Goal: Task Accomplishment & Management: Complete application form

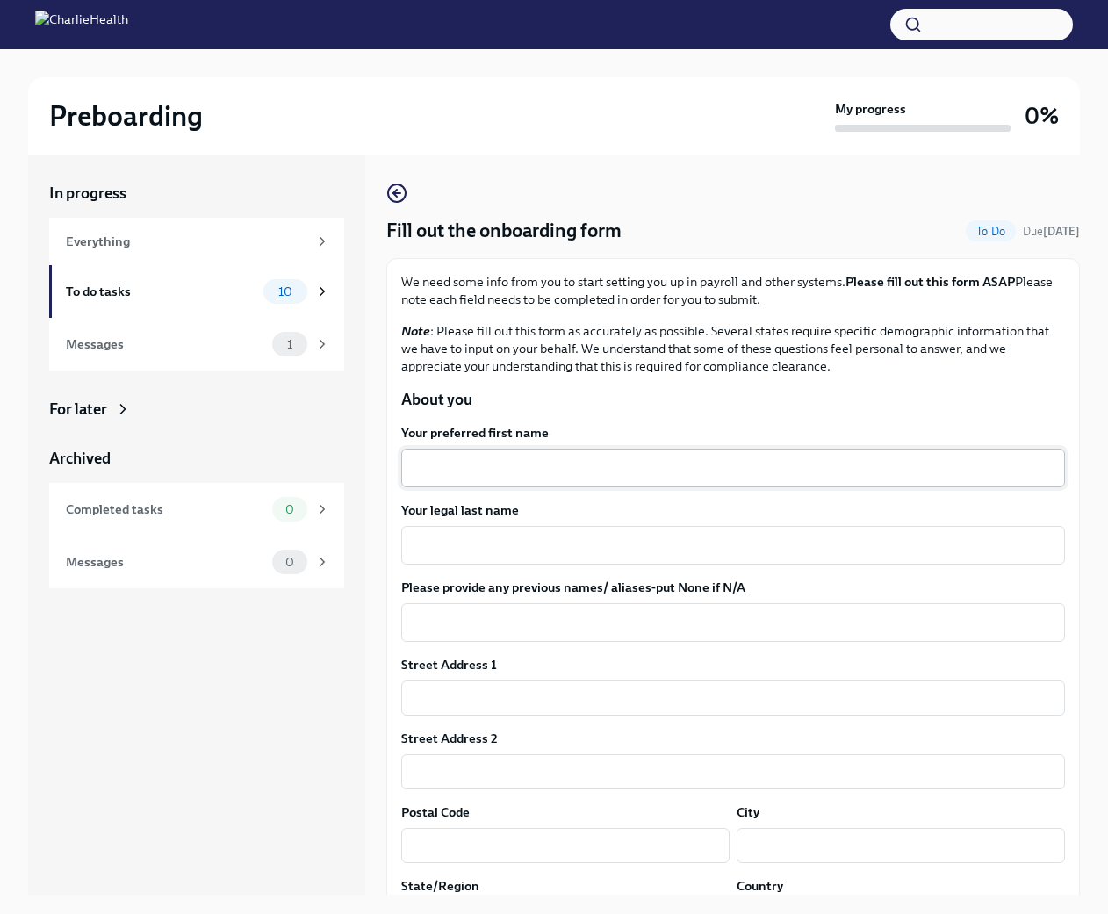
click at [530, 472] on textarea "Your preferred first name" at bounding box center [733, 468] width 643 height 21
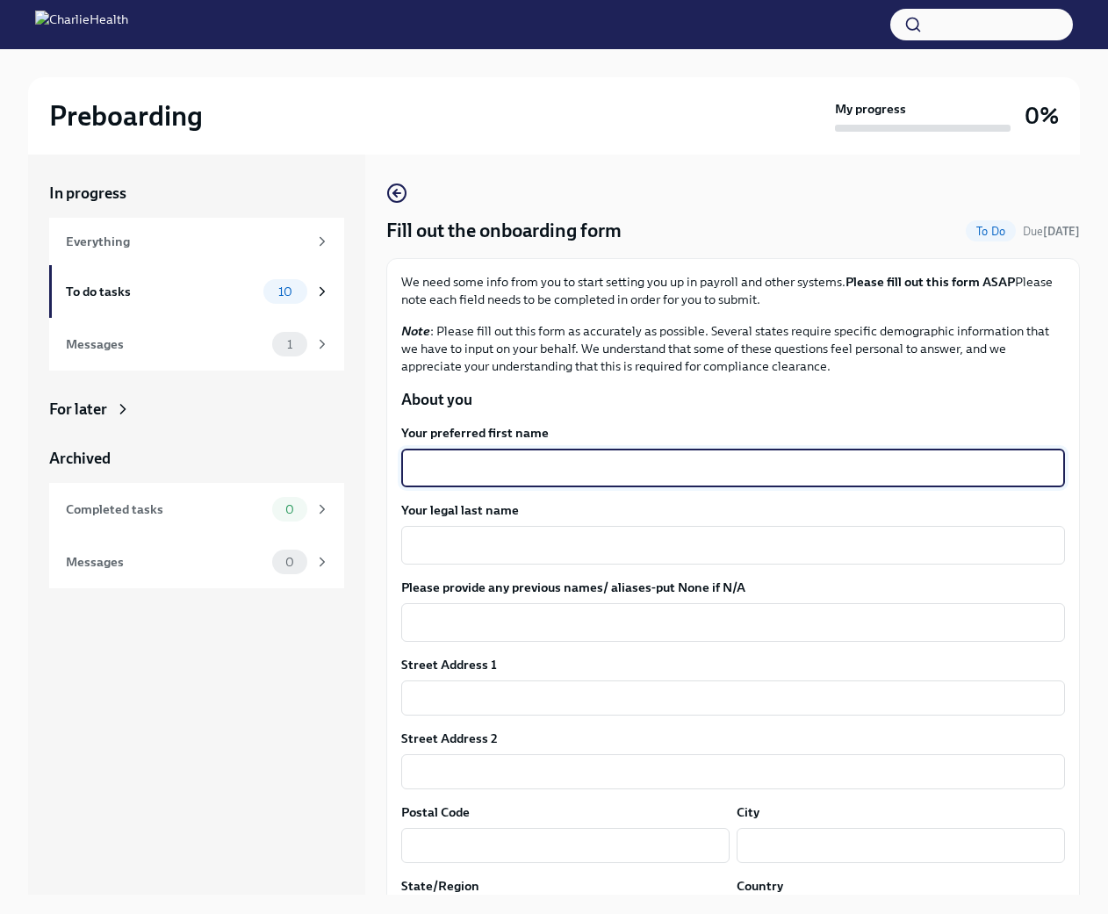
type textarea "S"
type textarea "[PERSON_NAME]"
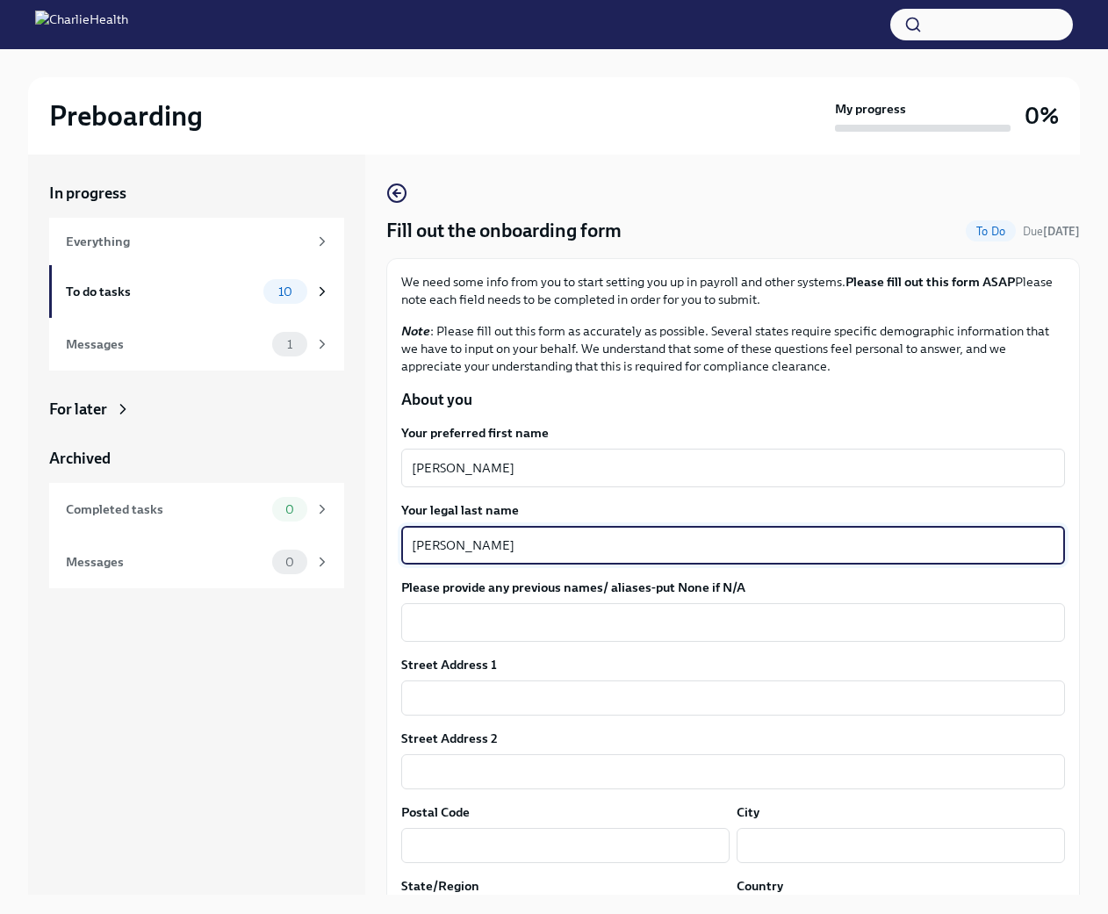
type textarea "[PERSON_NAME]"
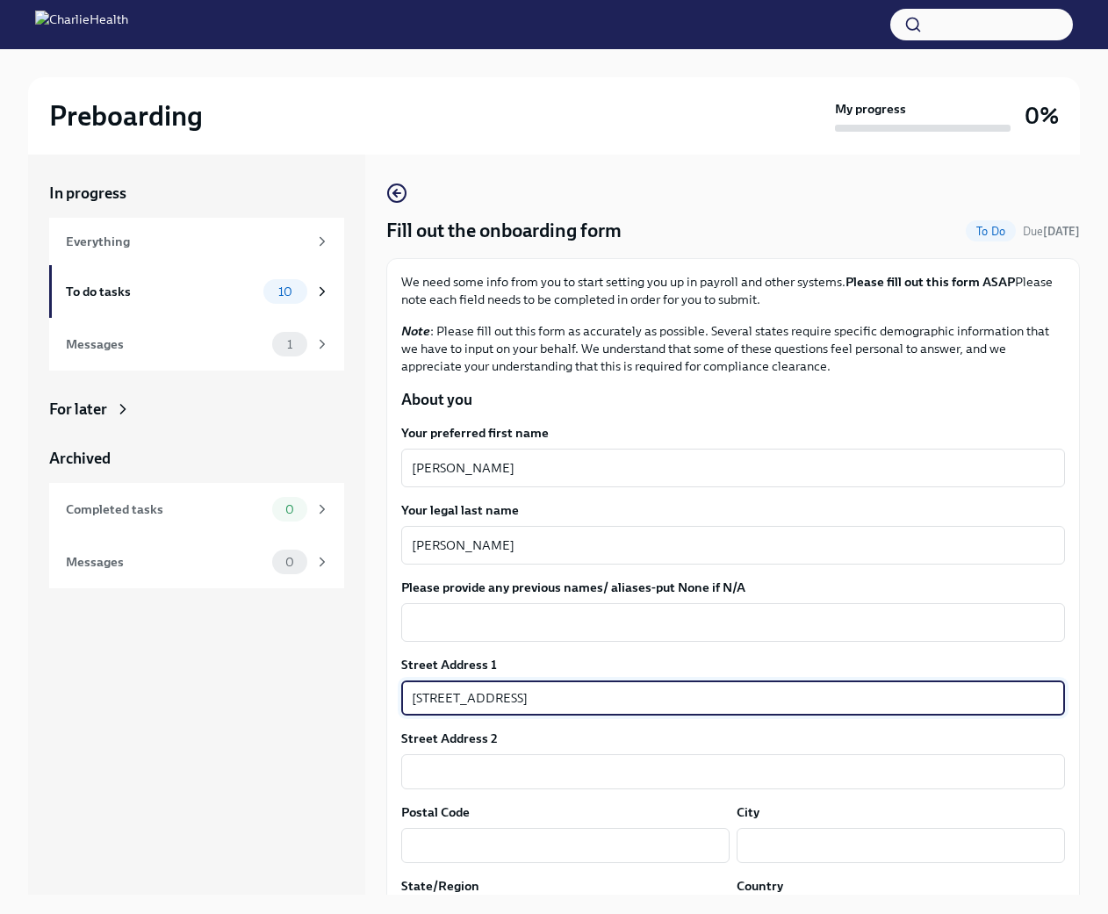
type input "[STREET_ADDRESS]"
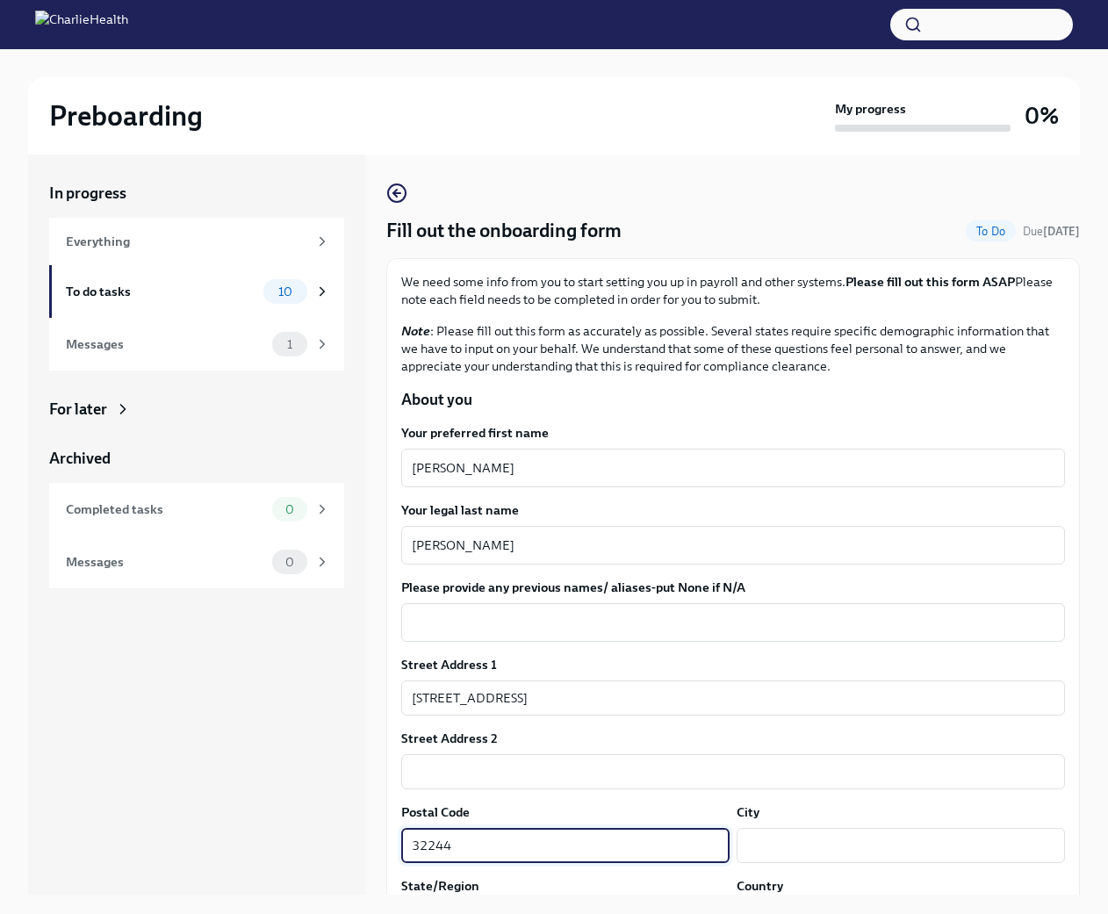
type input "32244"
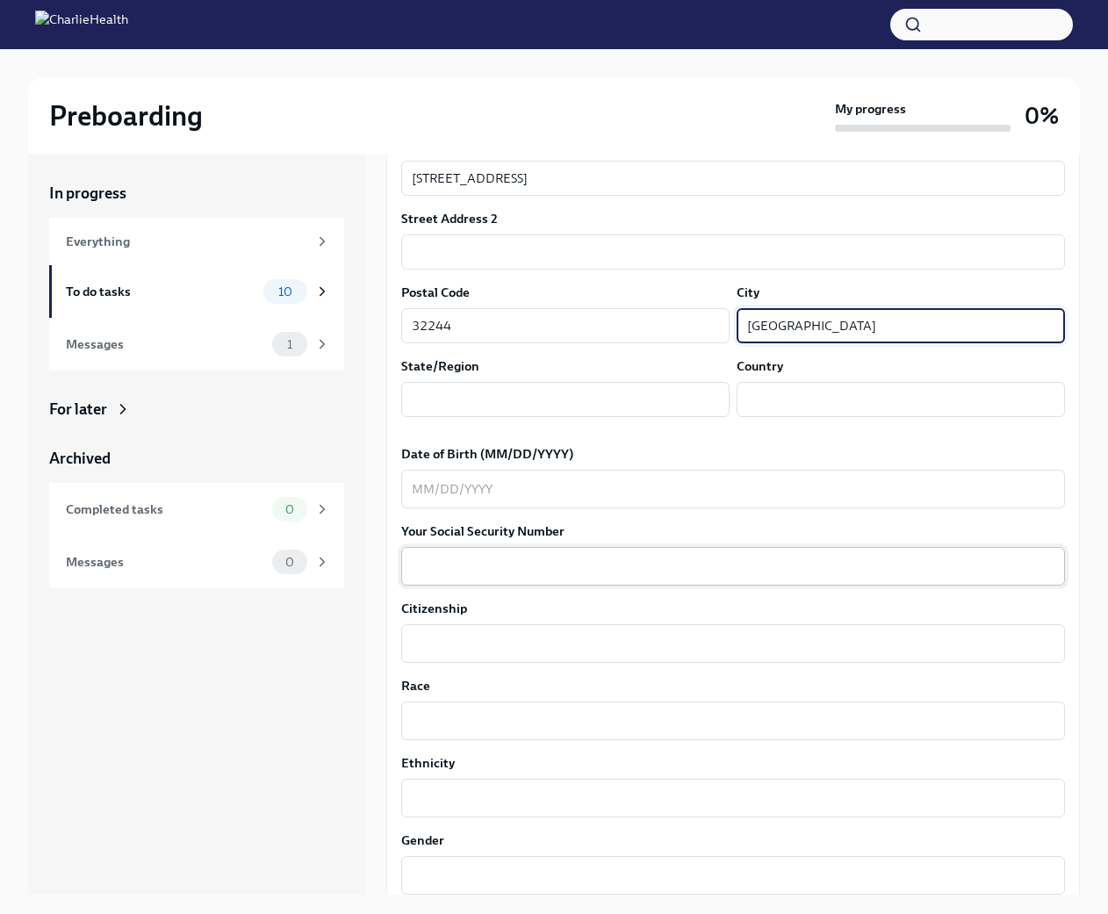
scroll to position [527, 0]
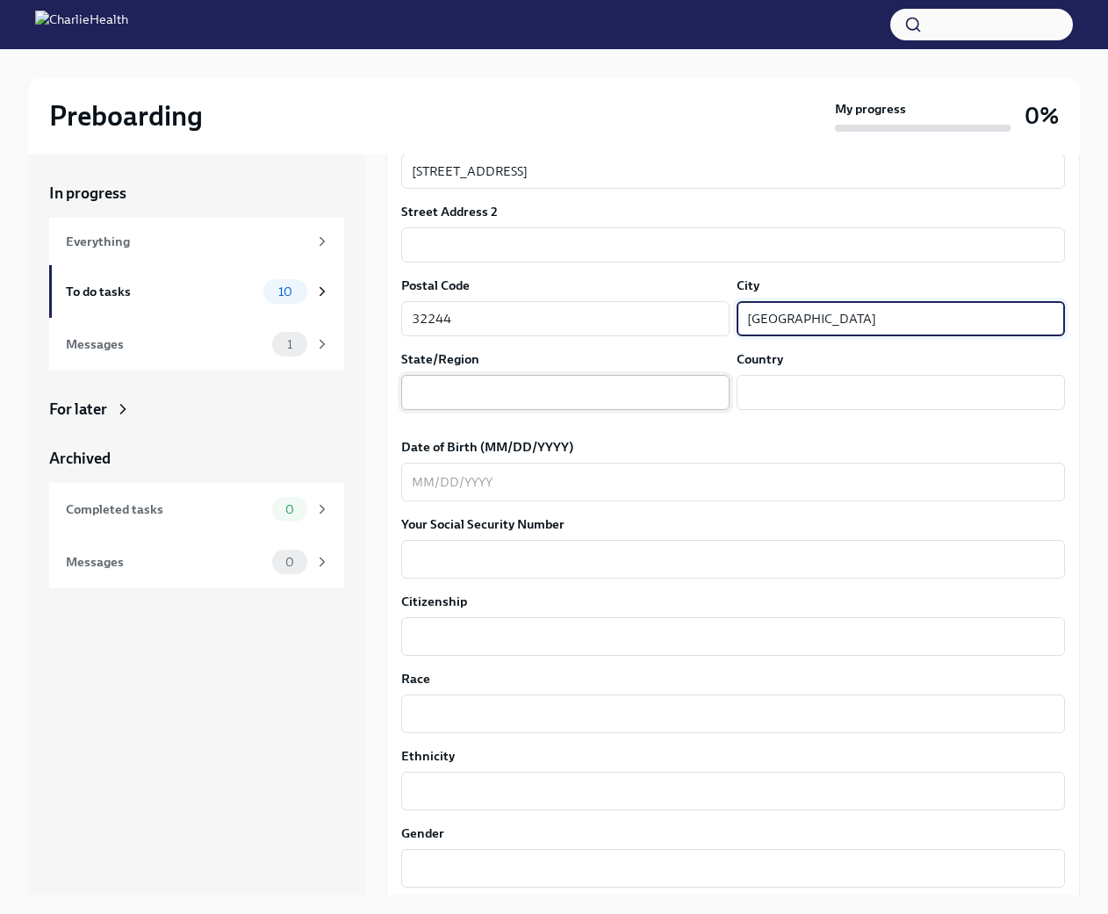
type input "[GEOGRAPHIC_DATA]"
click at [544, 392] on input "text" at bounding box center [565, 392] width 328 height 35
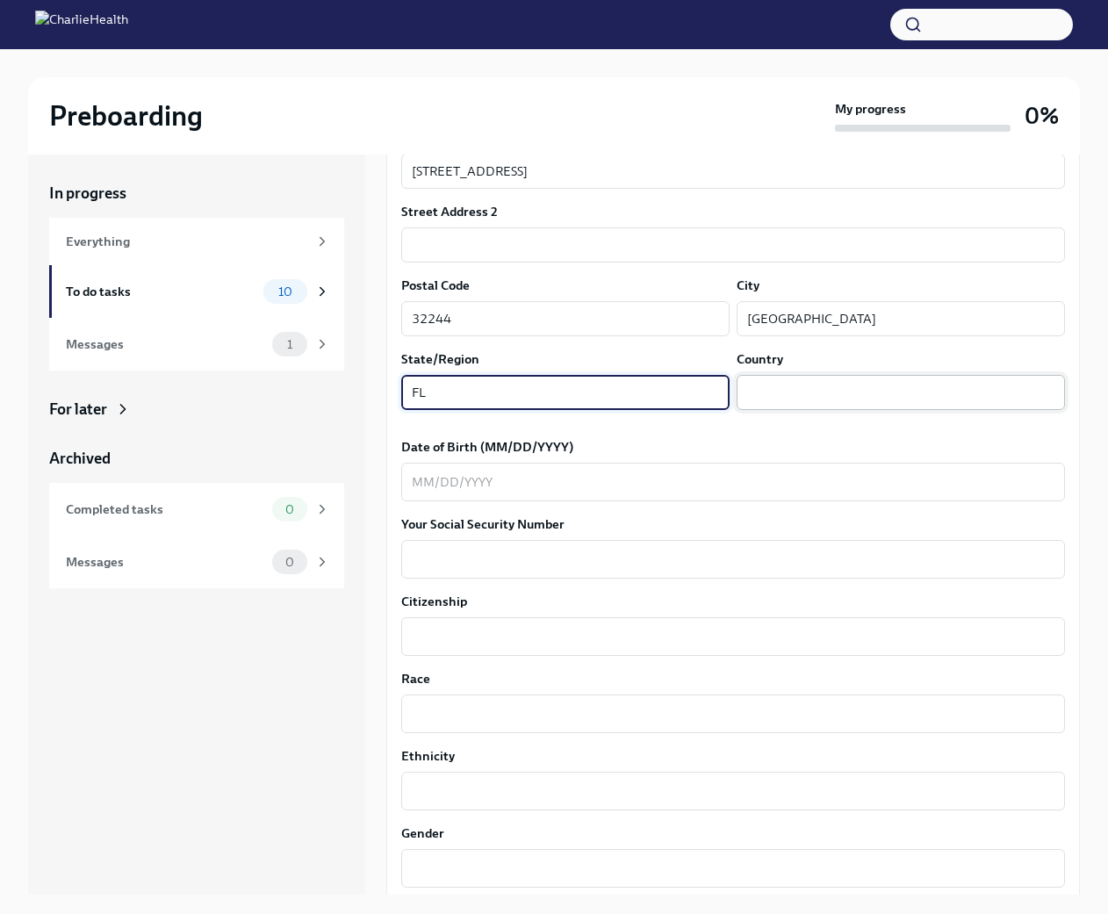
type input "FL"
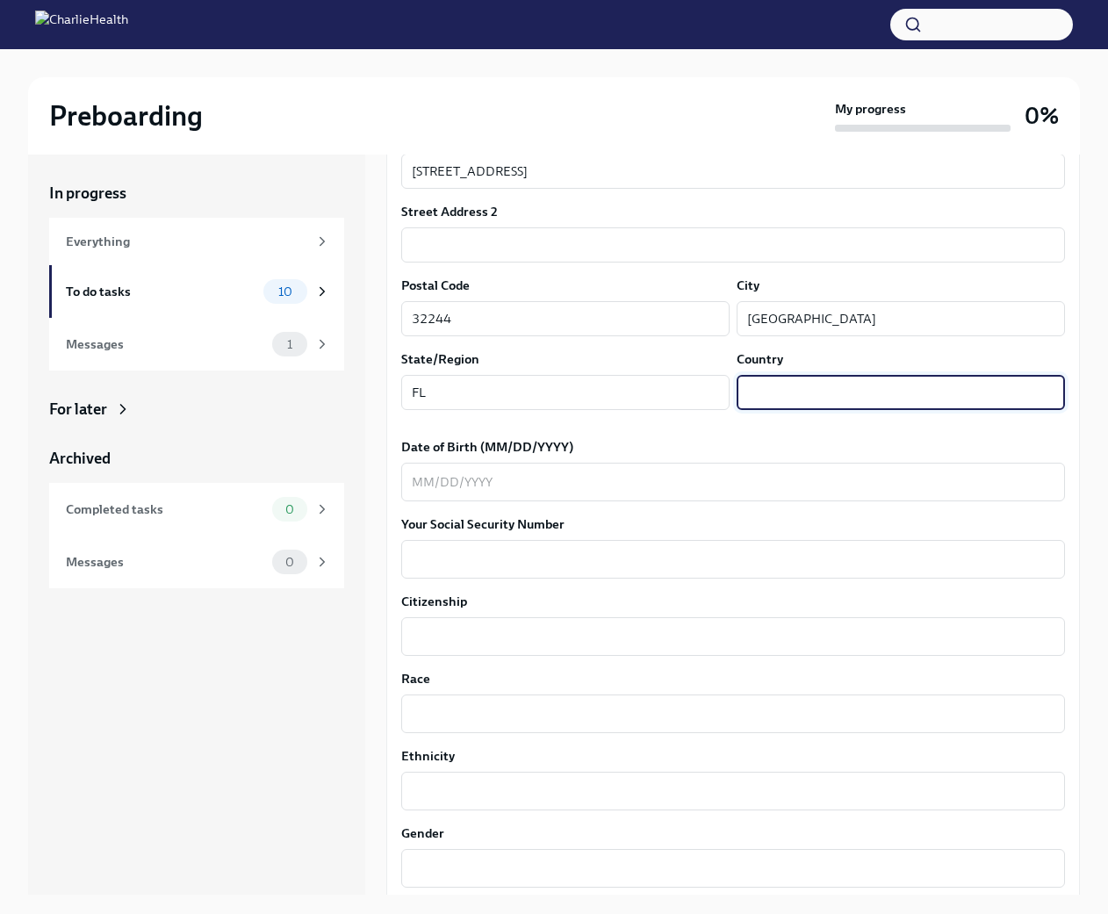
click at [775, 392] on input "text" at bounding box center [901, 392] width 328 height 35
type input "[GEOGRAPHIC_DATA]"
click at [738, 466] on div "x ​" at bounding box center [733, 482] width 664 height 39
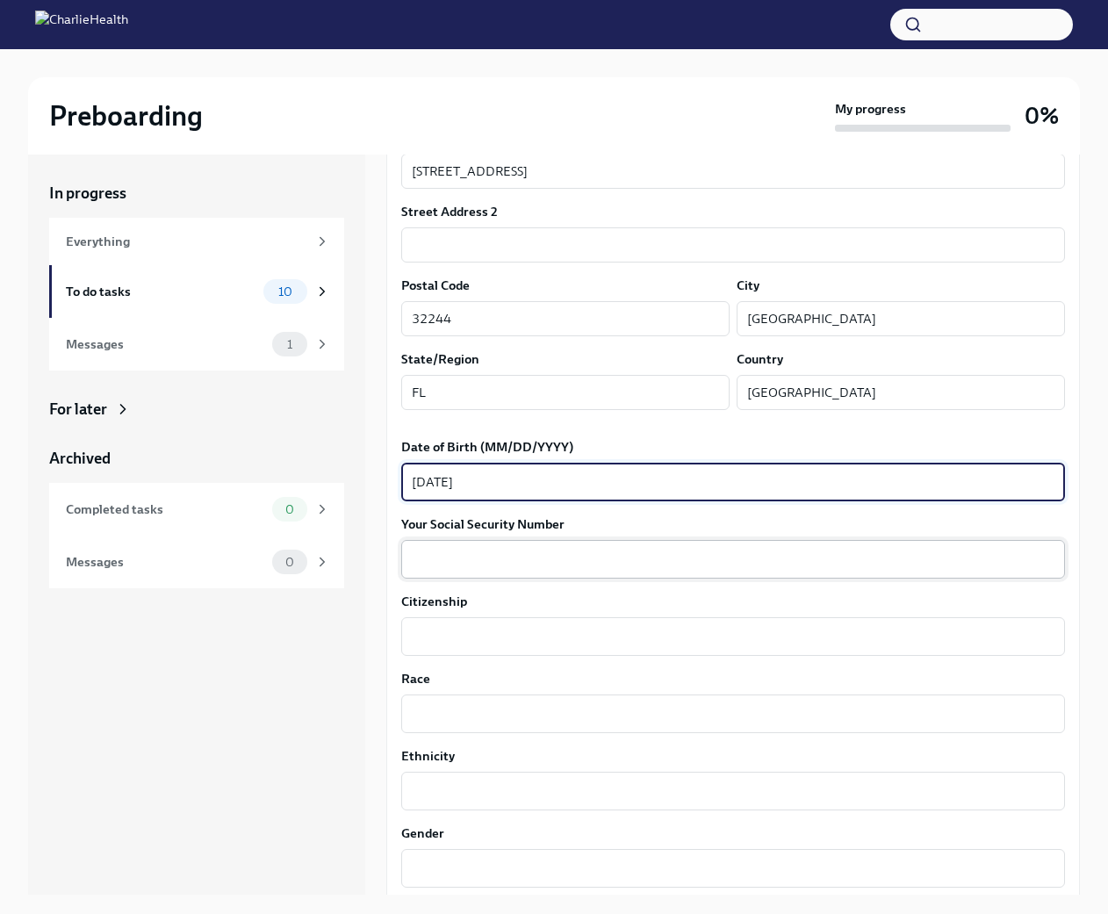
type textarea "[DATE]"
click at [688, 554] on textarea "Your Social Security Number" at bounding box center [733, 559] width 643 height 21
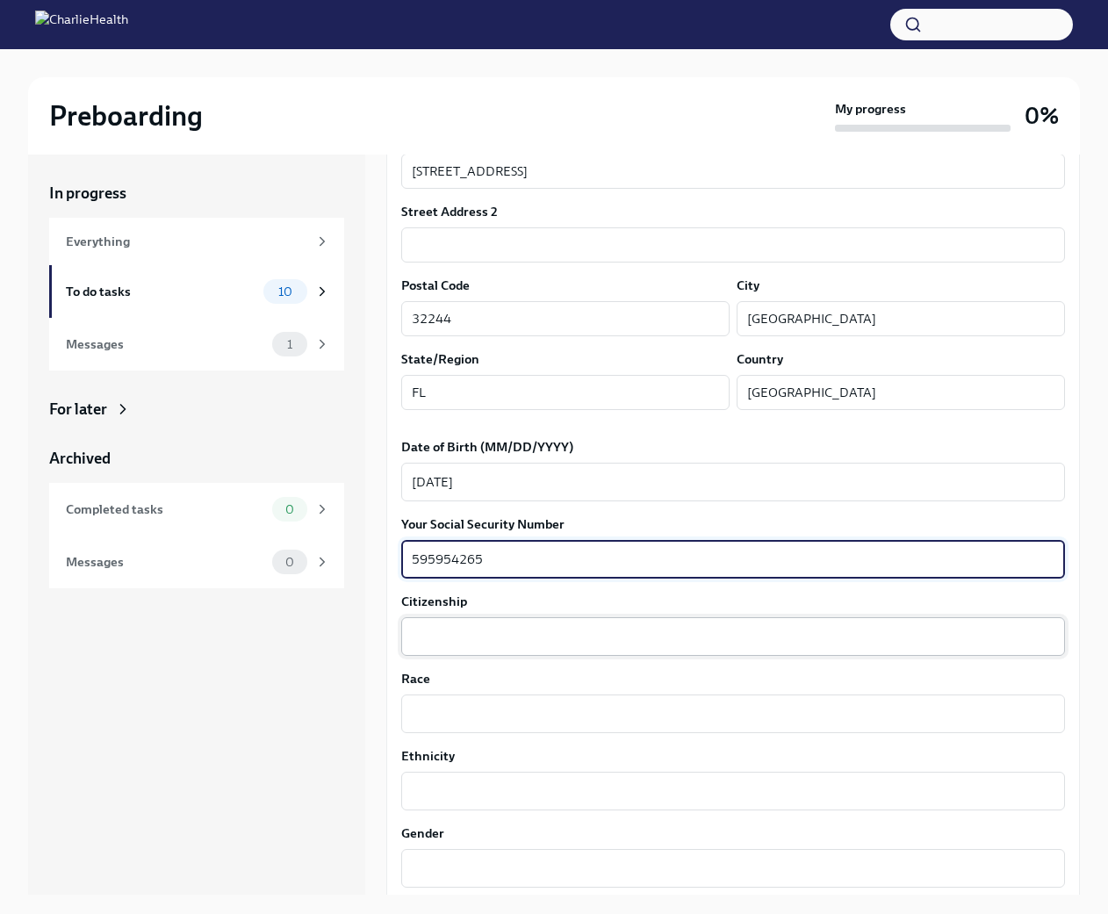
type textarea "595954265"
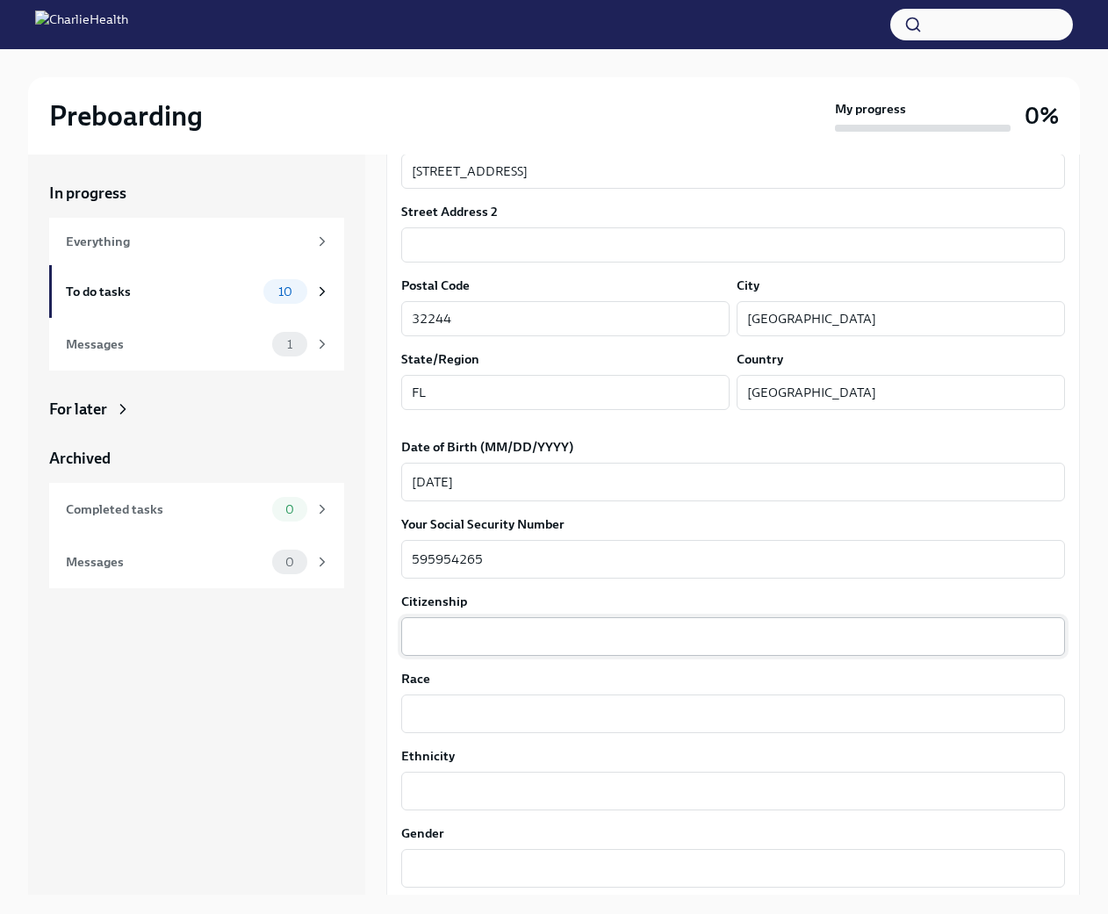
click at [624, 623] on div "x ​" at bounding box center [733, 636] width 664 height 39
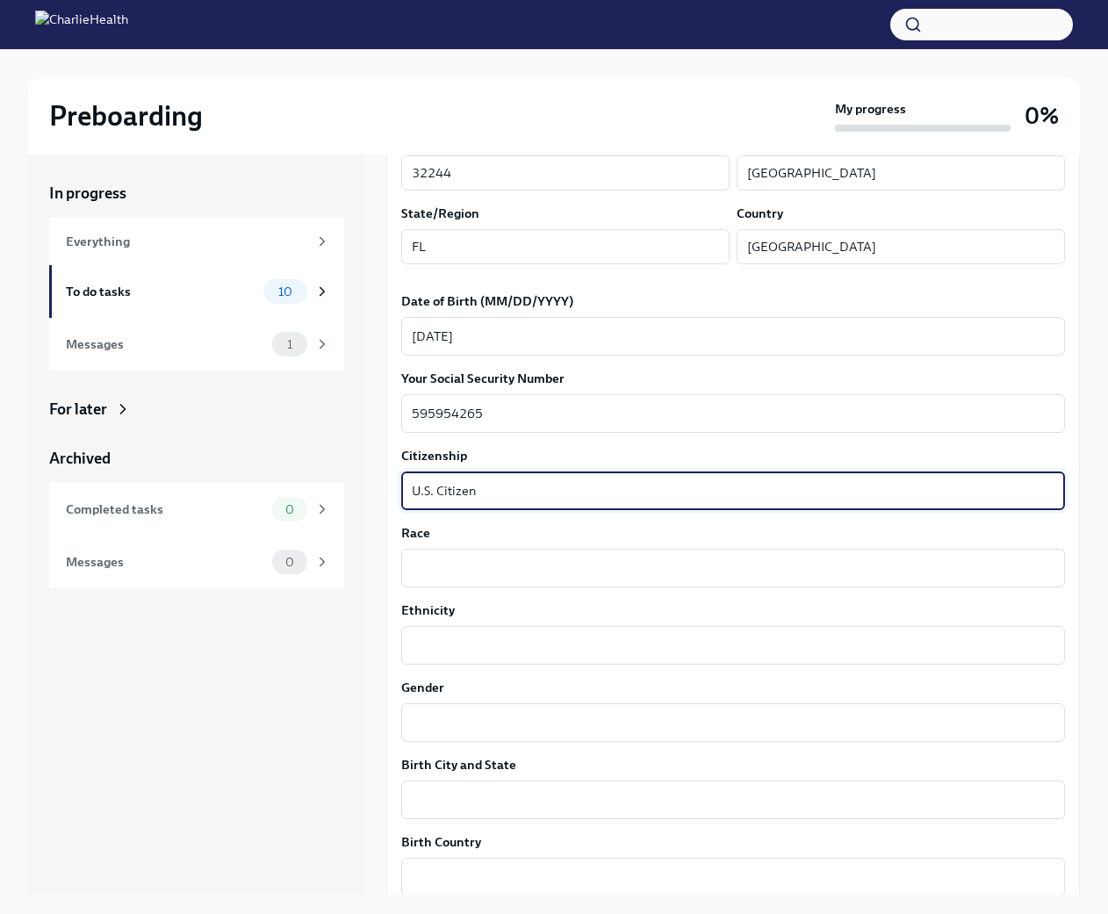
scroll to position [702, 0]
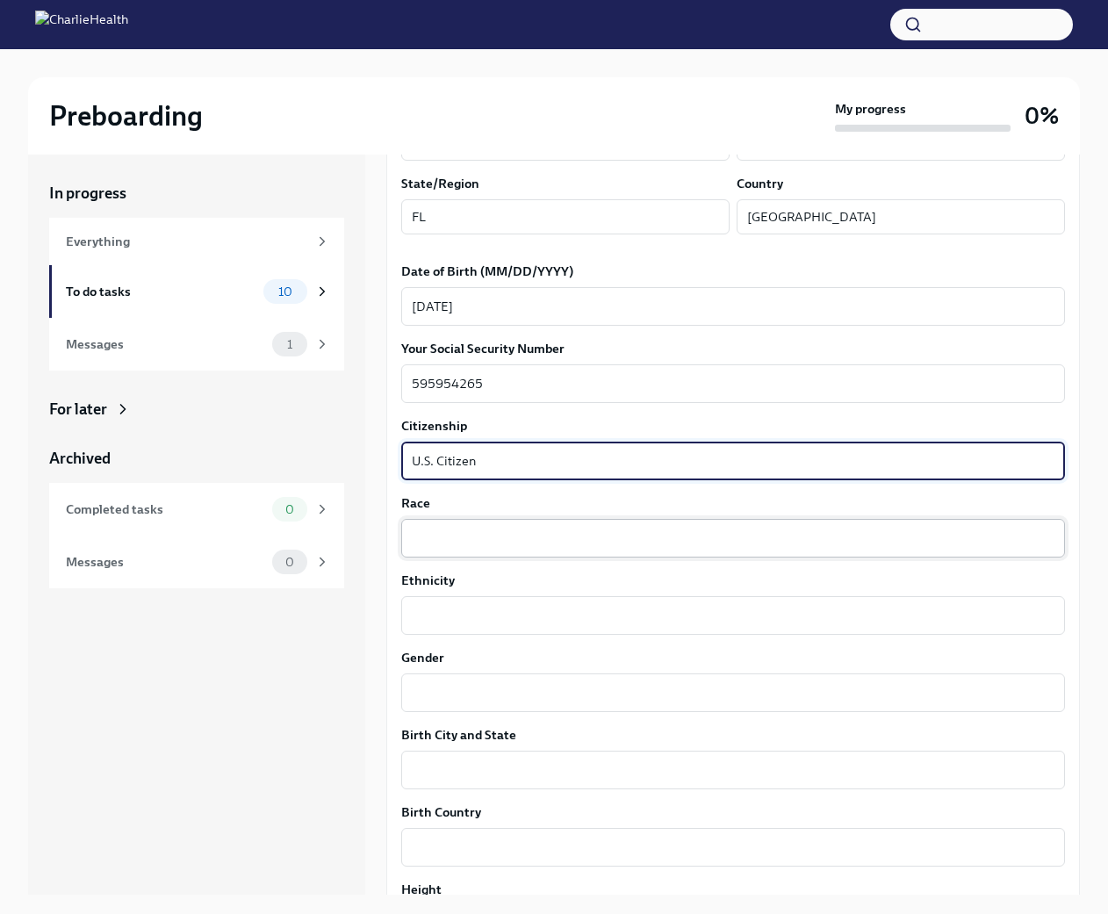
type textarea "U.S. Citizen"
click at [630, 536] on textarea "Race" at bounding box center [733, 538] width 643 height 21
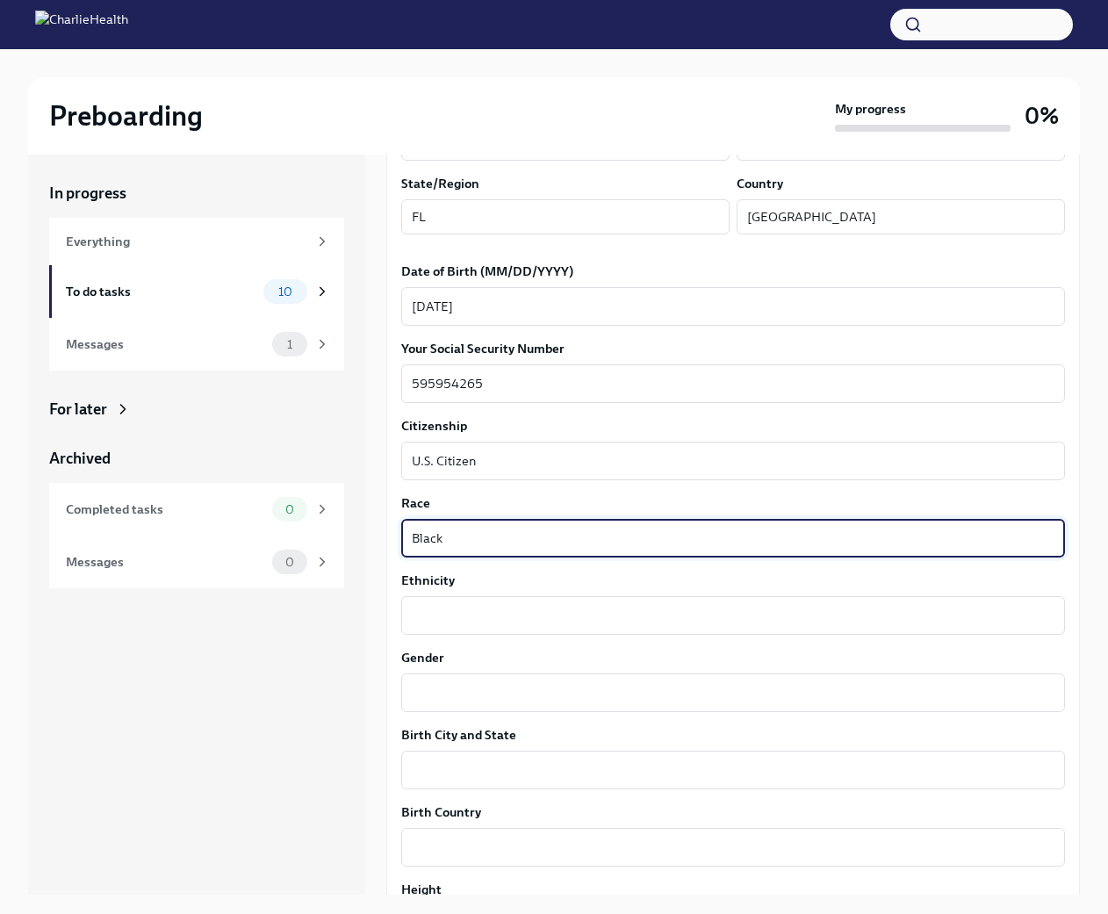
type textarea "Black"
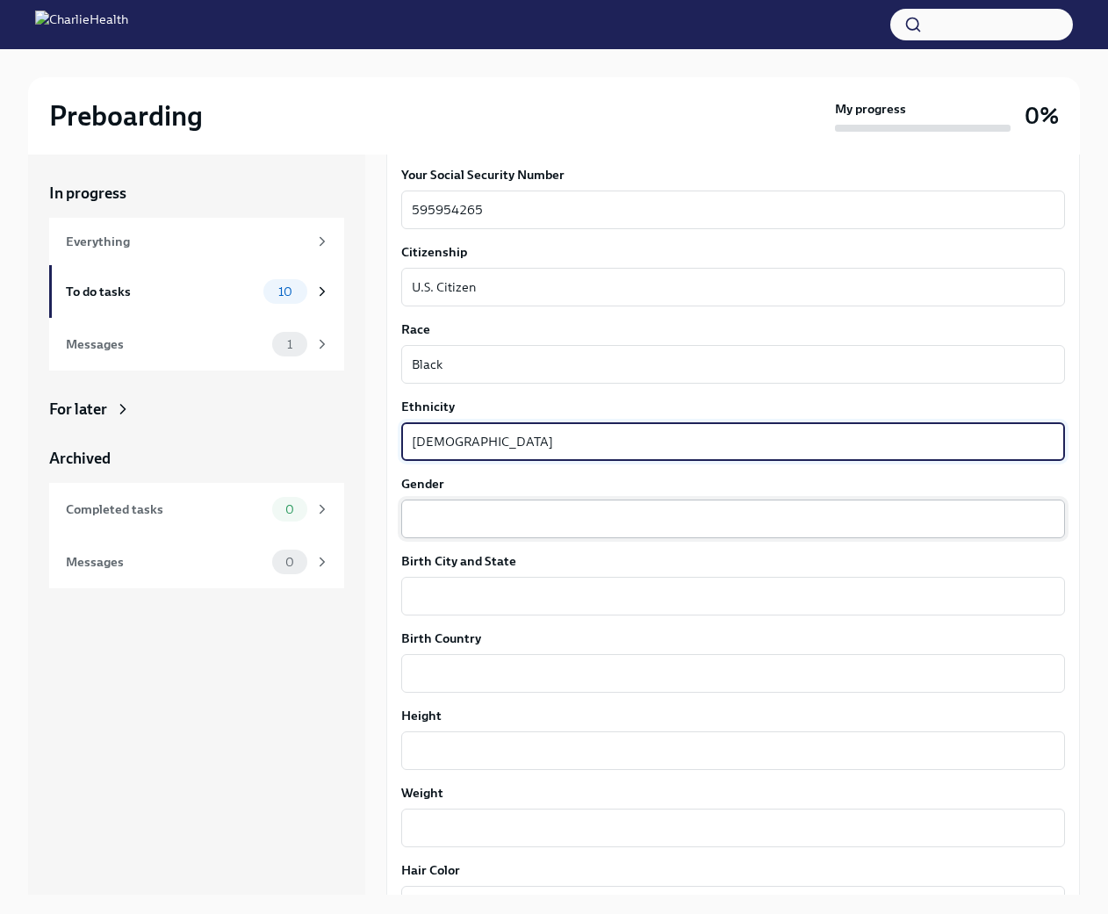
scroll to position [878, 0]
type textarea "[DEMOGRAPHIC_DATA]"
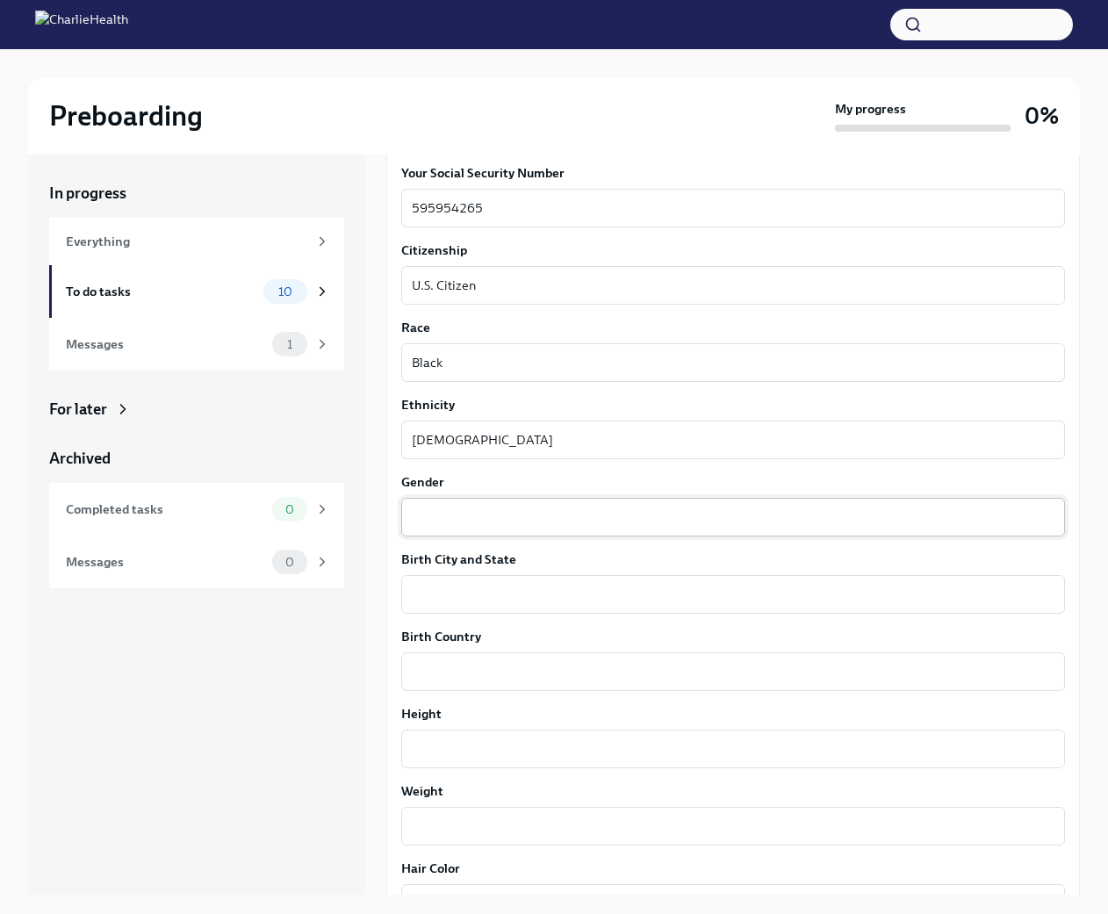
click at [609, 534] on div "x ​" at bounding box center [733, 517] width 664 height 39
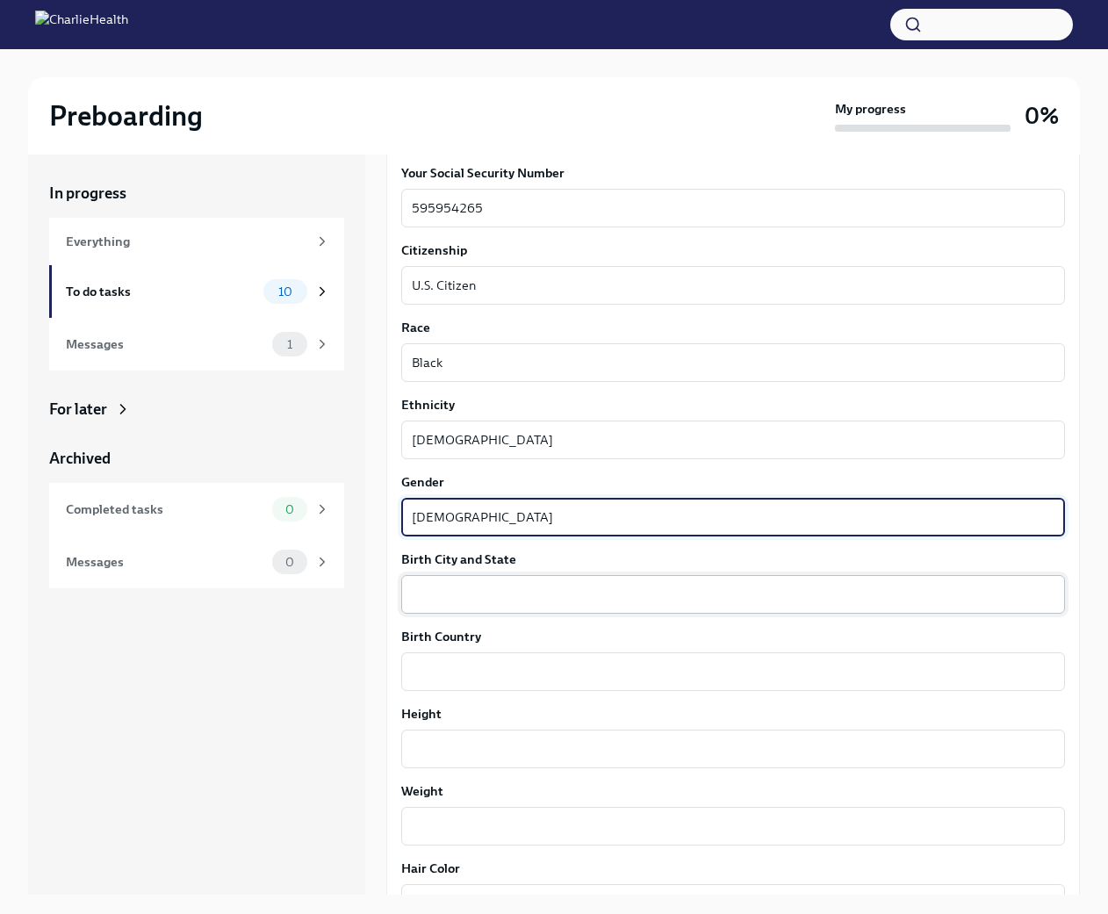
type textarea "[DEMOGRAPHIC_DATA]"
click at [622, 595] on textarea "Birth City and State" at bounding box center [733, 594] width 643 height 21
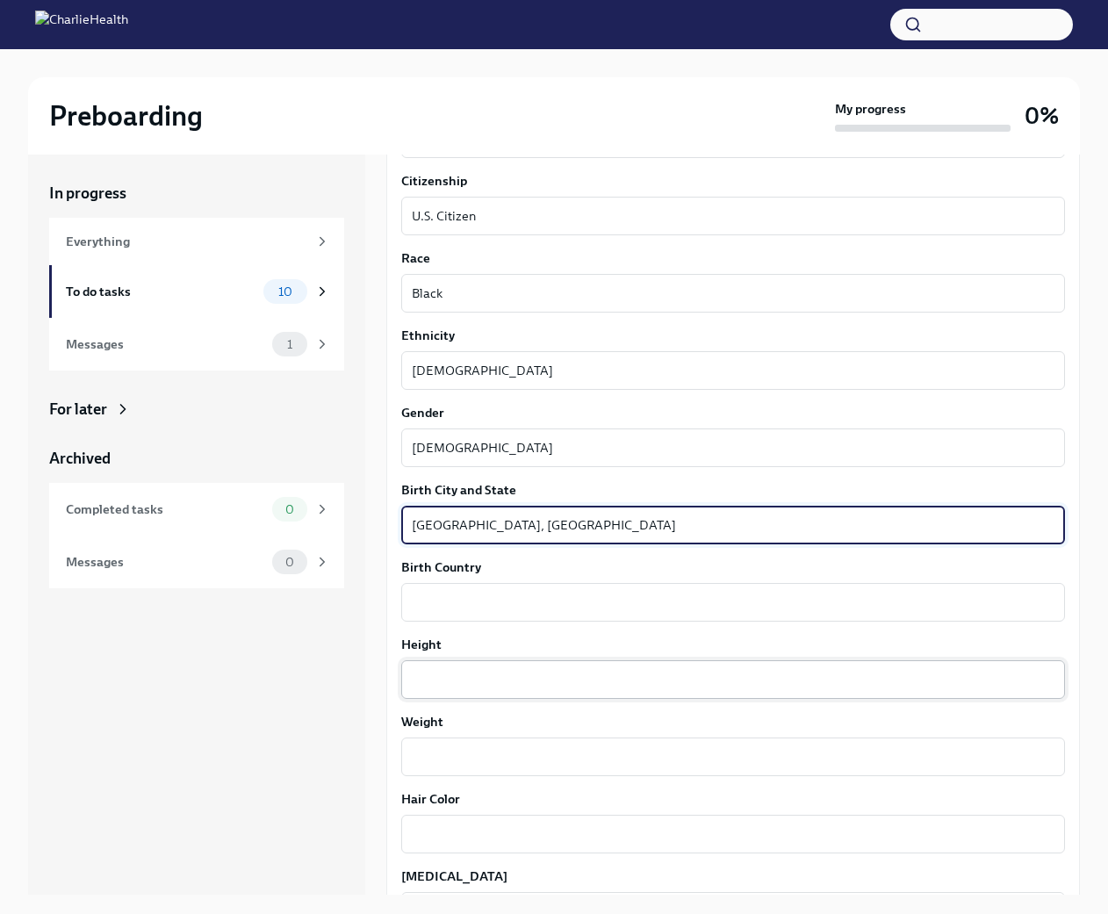
scroll to position [1054, 0]
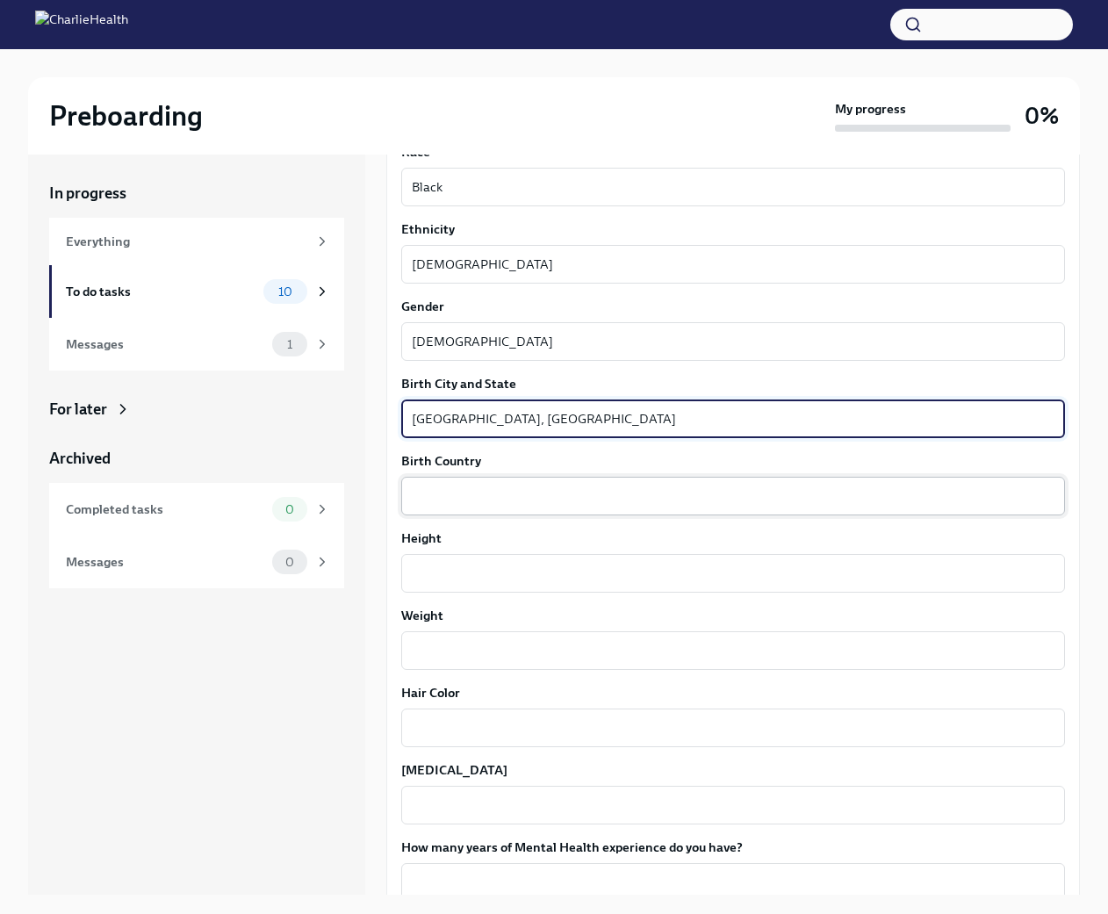
type textarea "[GEOGRAPHIC_DATA], [GEOGRAPHIC_DATA]"
click at [544, 492] on textarea "Birth Country" at bounding box center [733, 496] width 643 height 21
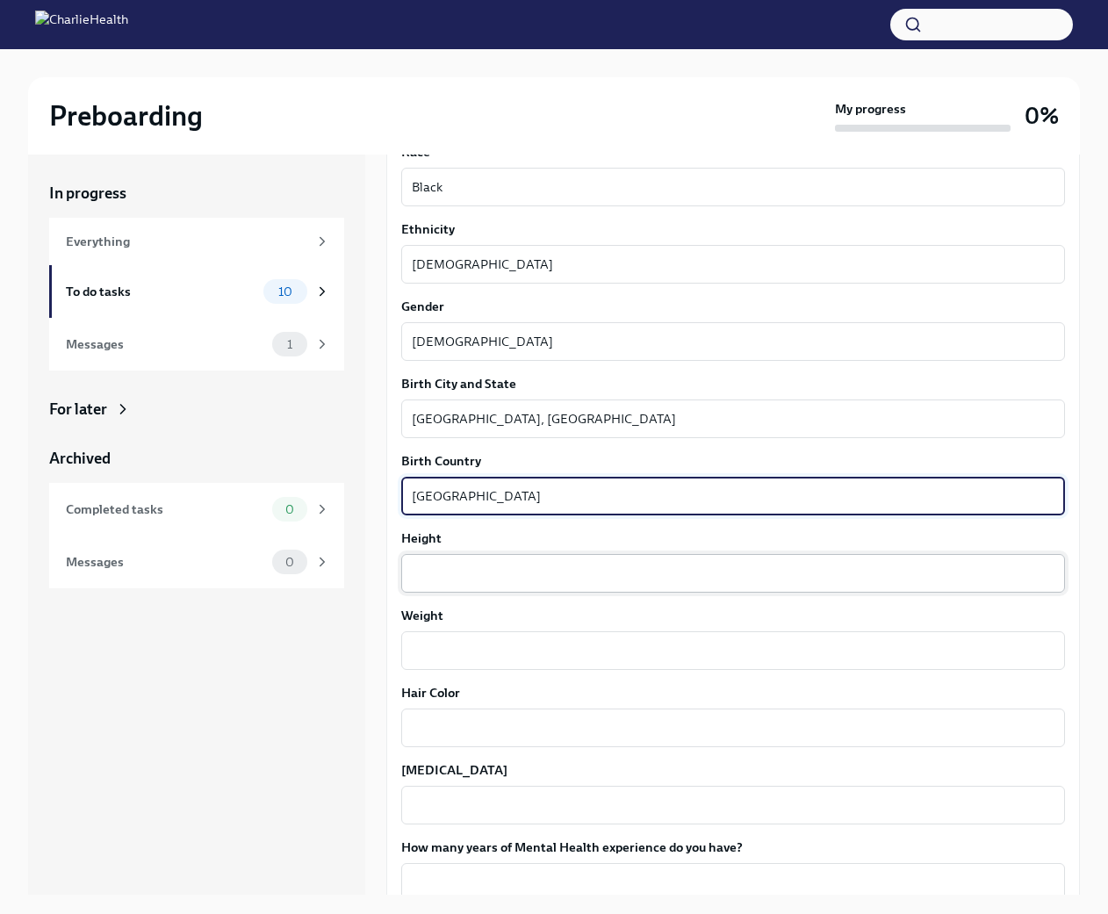
type textarea "[GEOGRAPHIC_DATA]"
click at [527, 559] on div "x ​" at bounding box center [733, 573] width 664 height 39
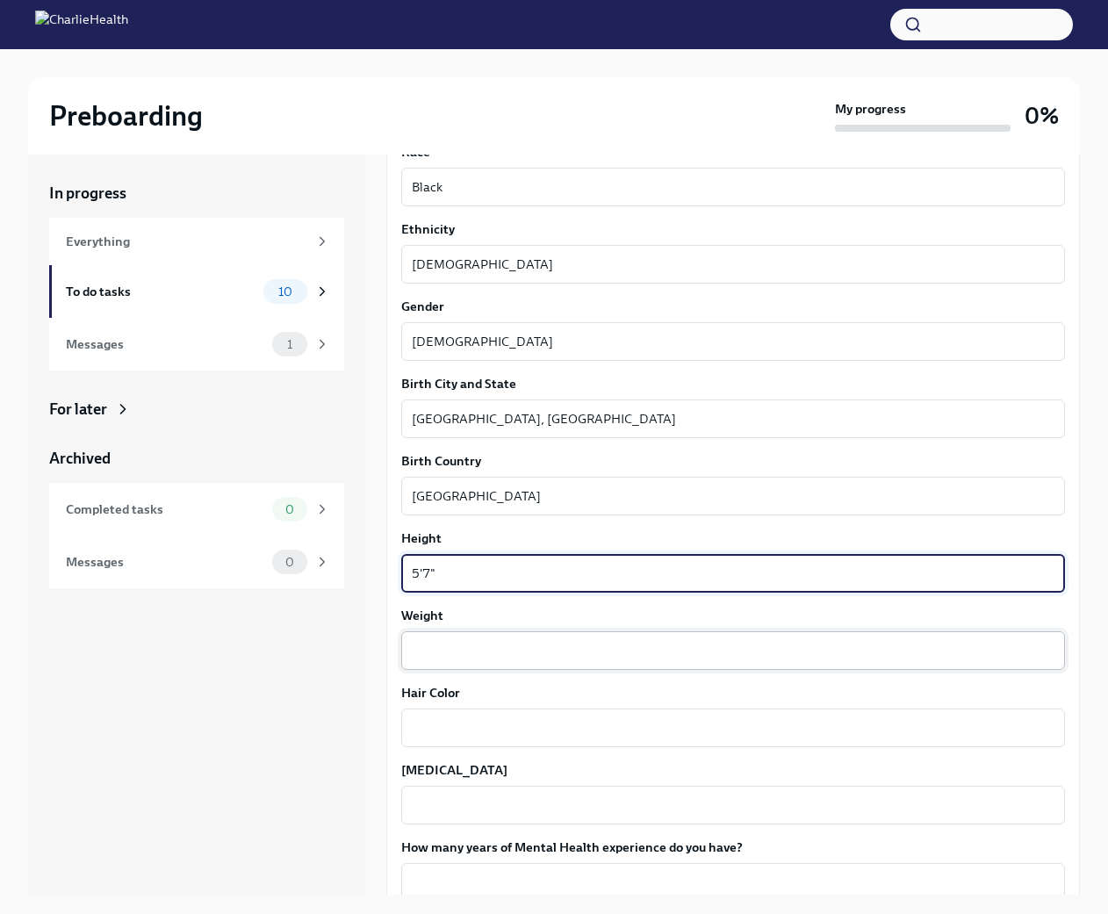
type textarea "5'7""
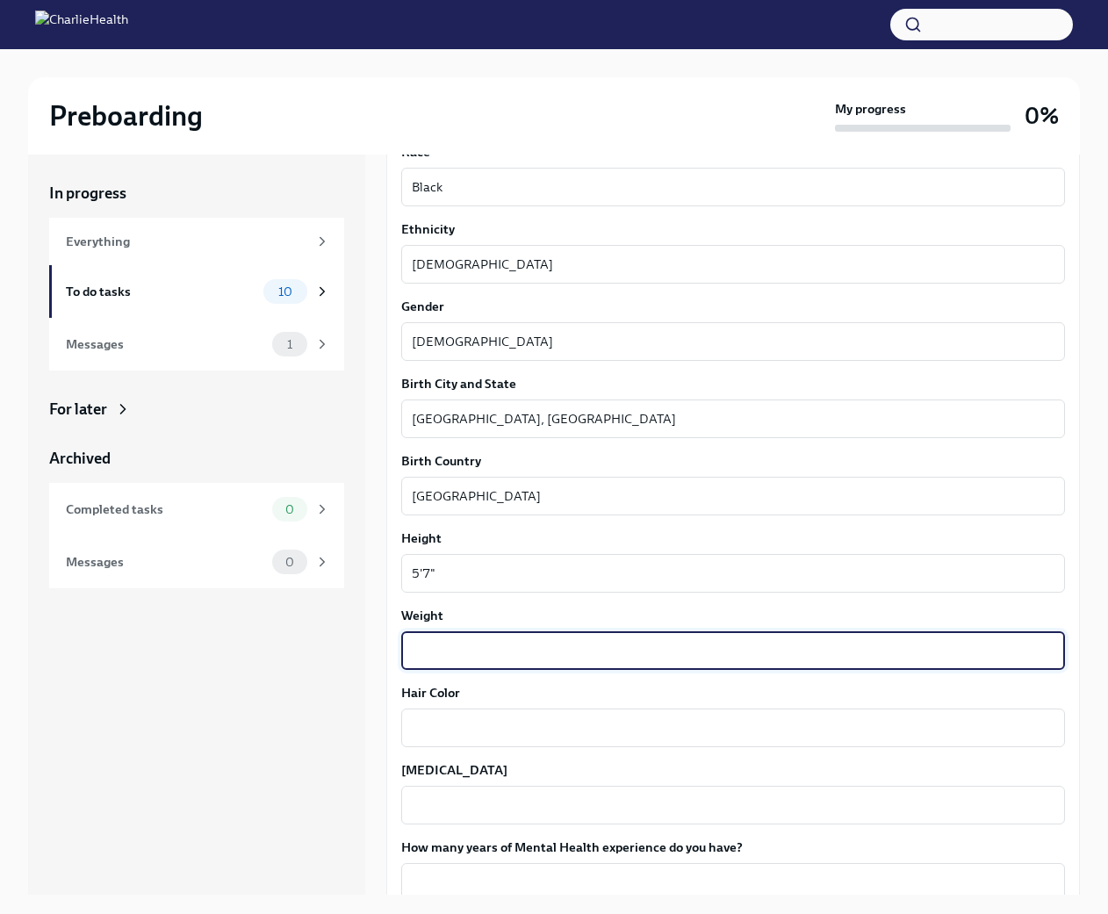
click at [551, 648] on textarea "Weight" at bounding box center [733, 650] width 643 height 21
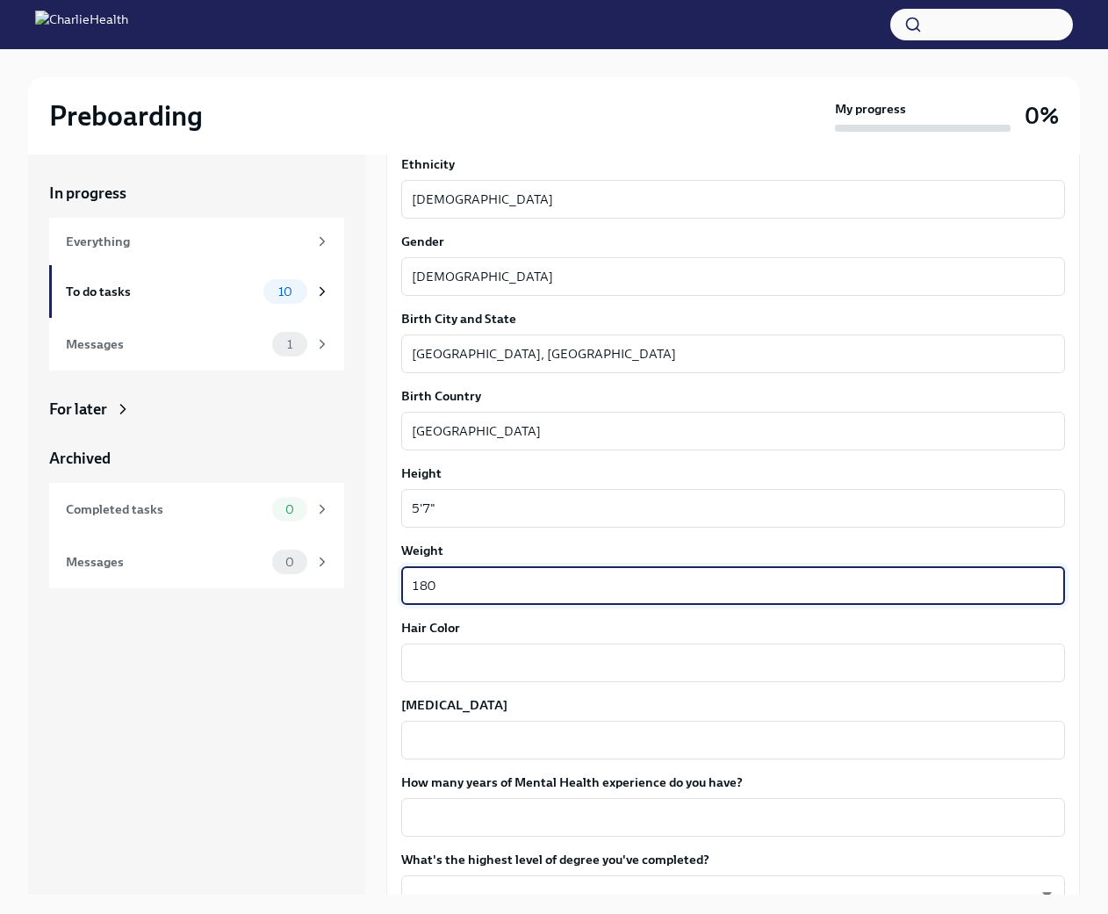
scroll to position [1229, 0]
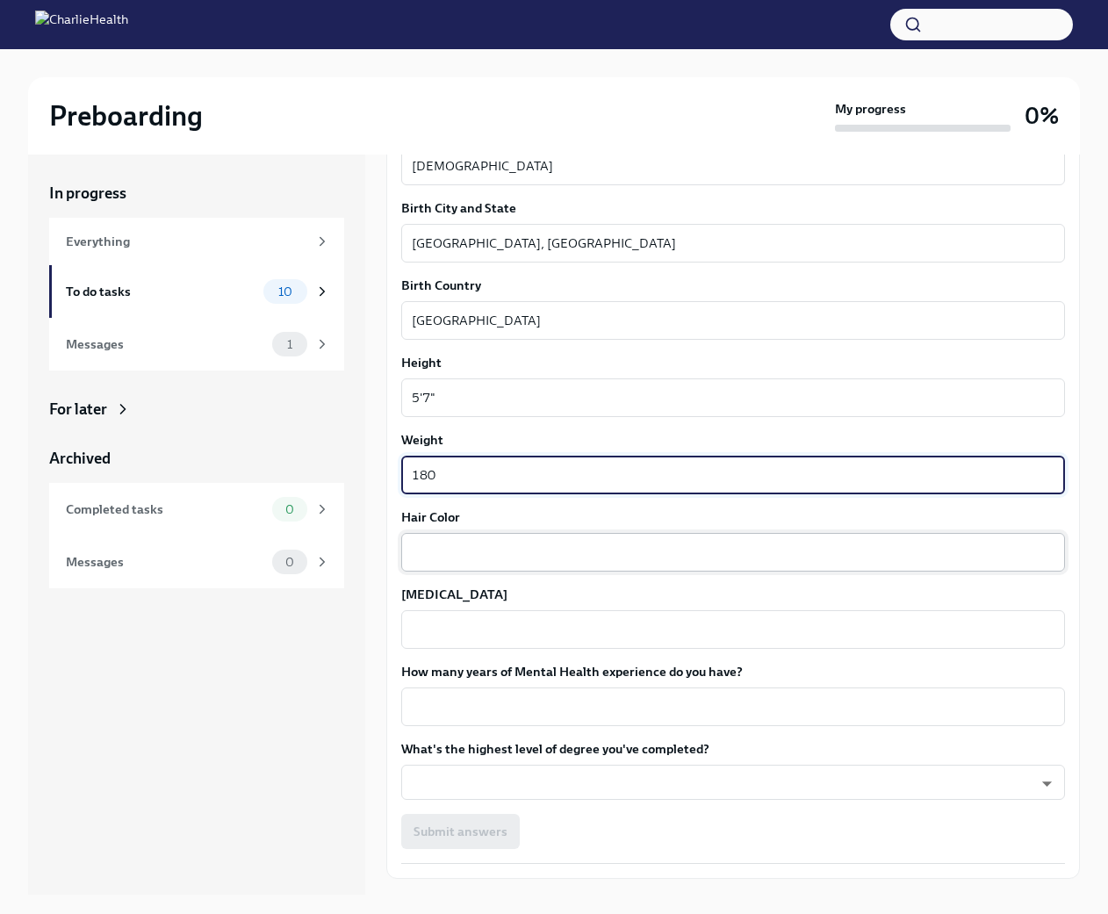
type textarea "180"
click at [578, 548] on textarea "Hair Color" at bounding box center [733, 552] width 643 height 21
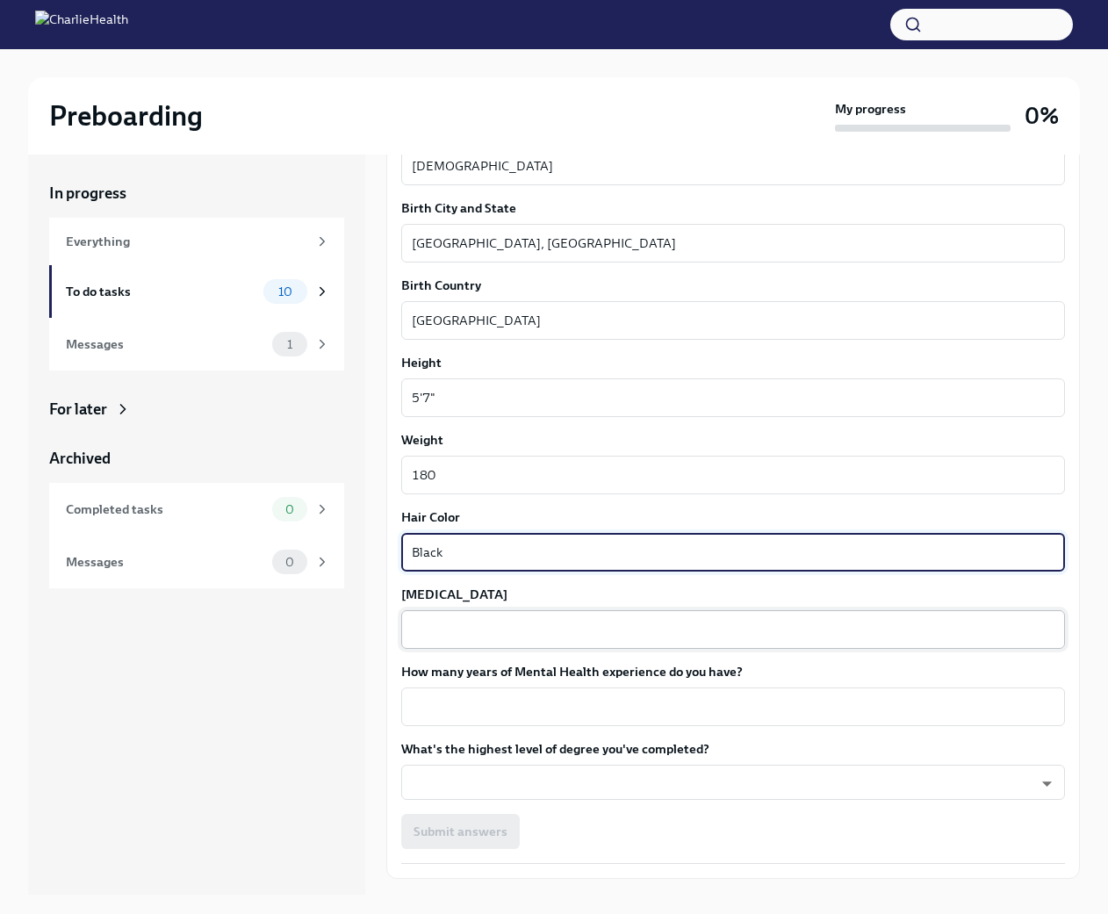
click at [569, 635] on textarea "[MEDICAL_DATA]" at bounding box center [733, 629] width 643 height 21
drag, startPoint x: 551, startPoint y: 555, endPoint x: 399, endPoint y: 557, distance: 151.9
type textarea "Brown"
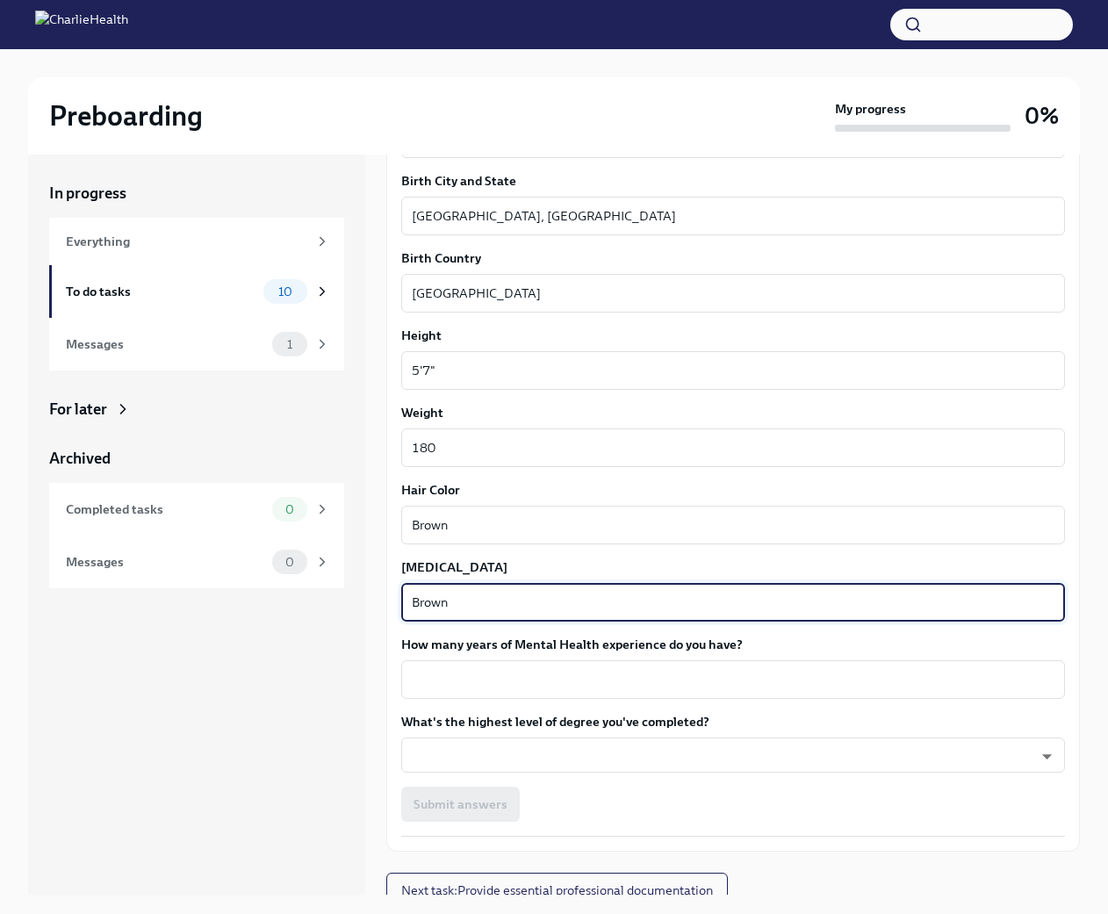
scroll to position [1270, 0]
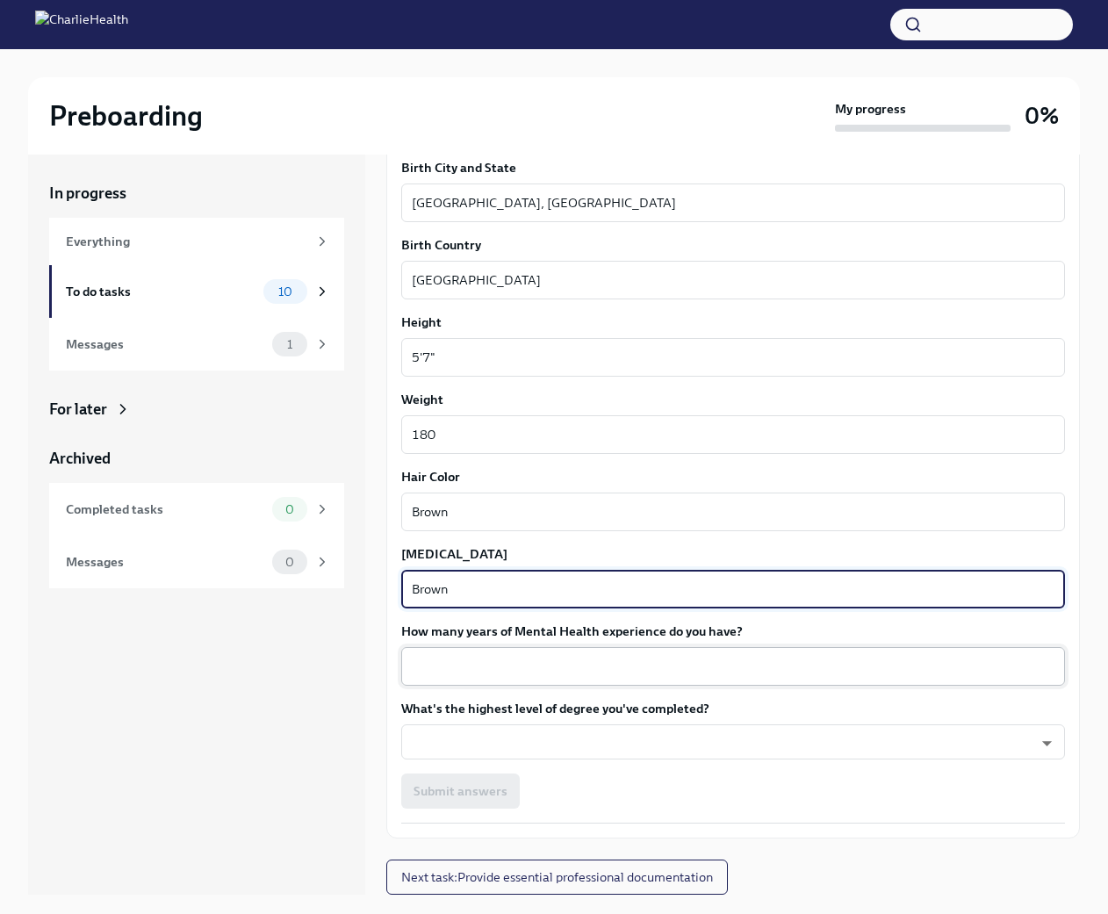
type textarea "Brown"
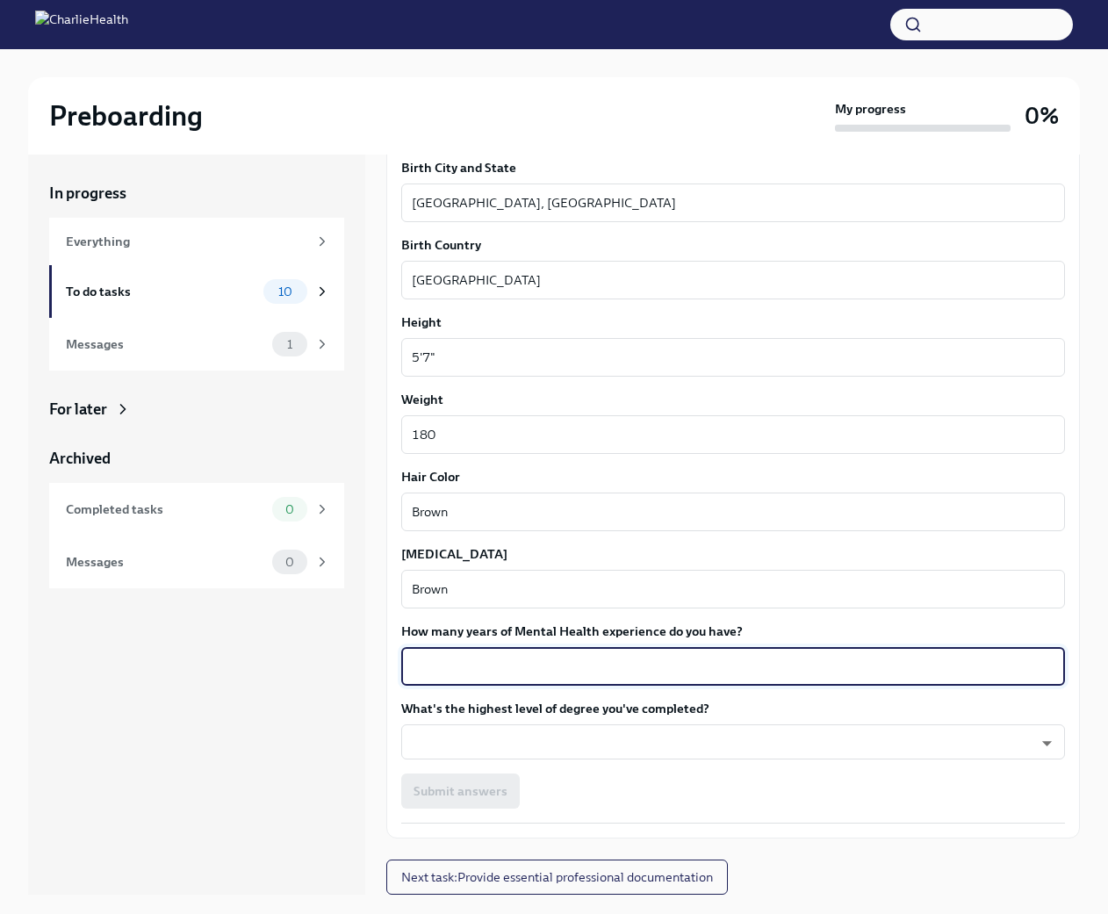
click at [576, 662] on textarea "How many years of Mental Health experience do you have?" at bounding box center [733, 666] width 643 height 21
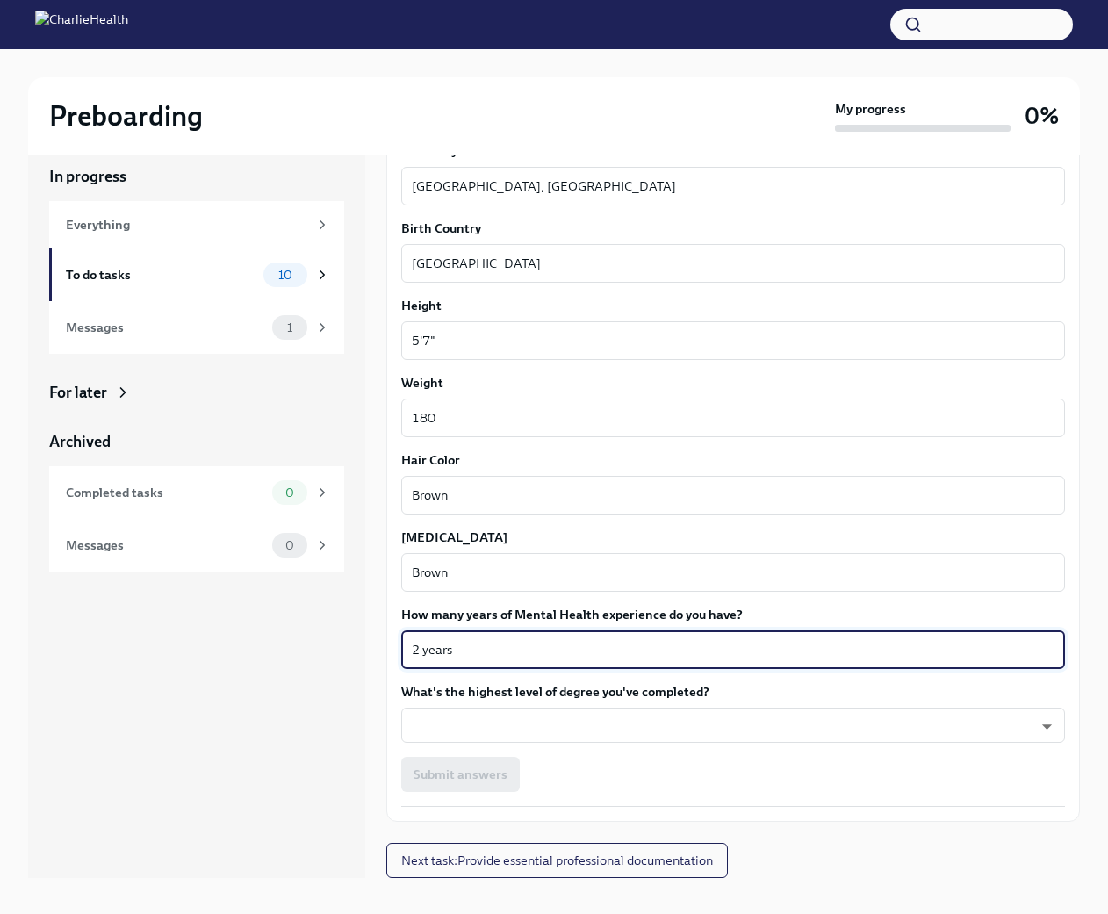
scroll to position [30, 0]
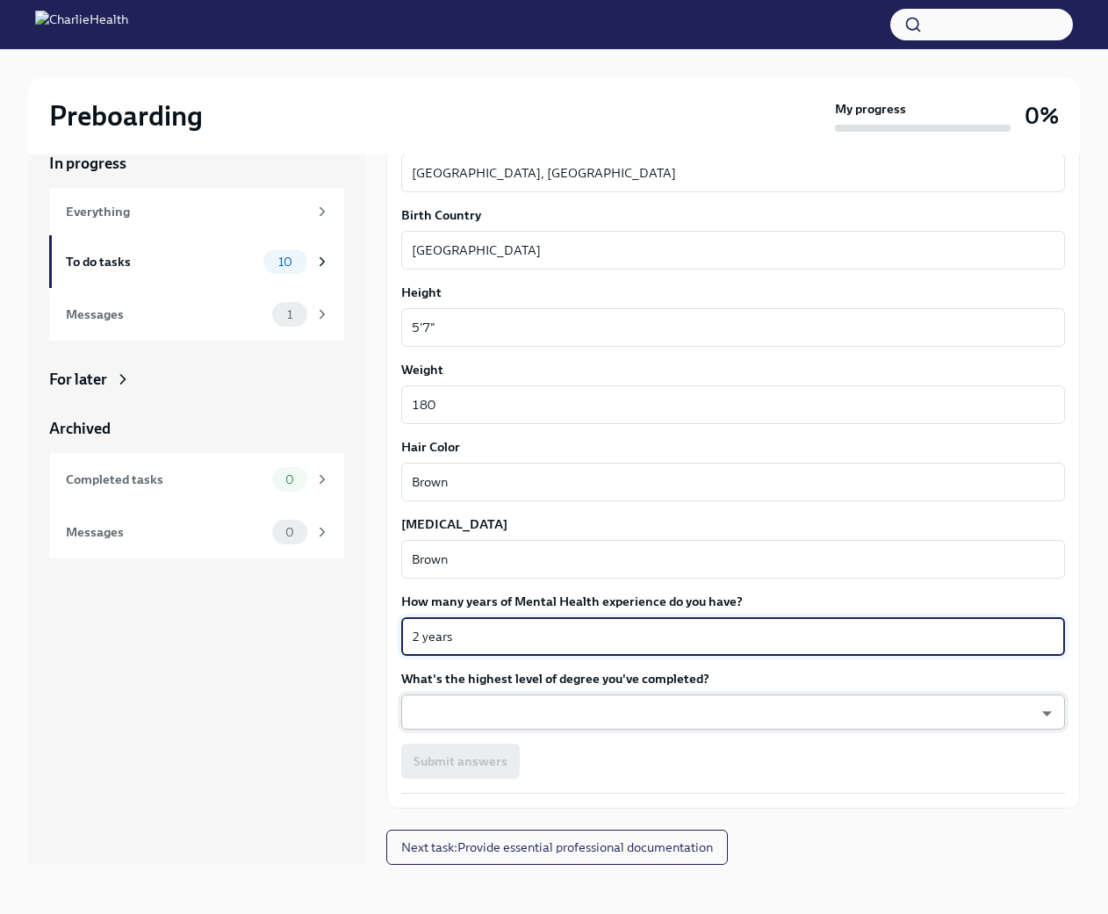
type textarea "2 years"
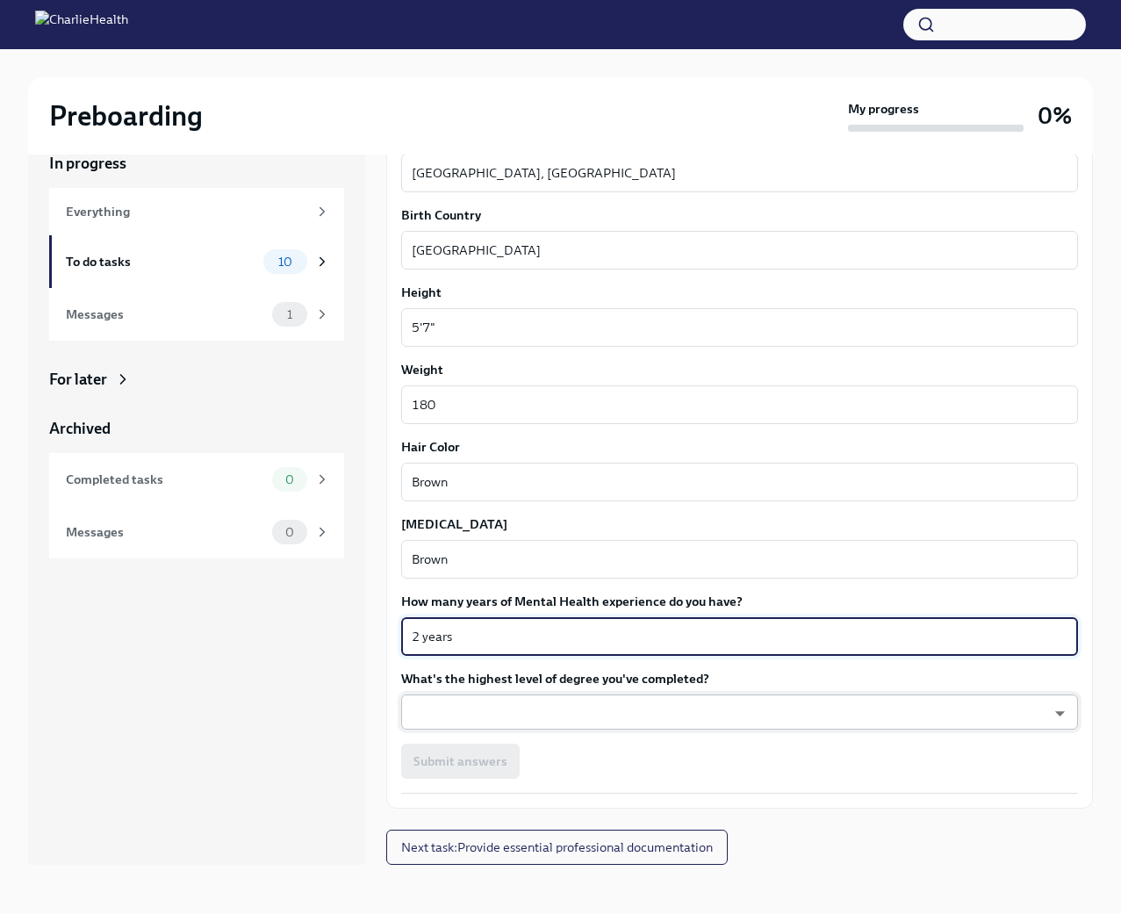
click at [607, 708] on body "Preboarding My progress 0% In progress Everything To do tasks 10 Messages 1 For…" at bounding box center [560, 442] width 1121 height 944
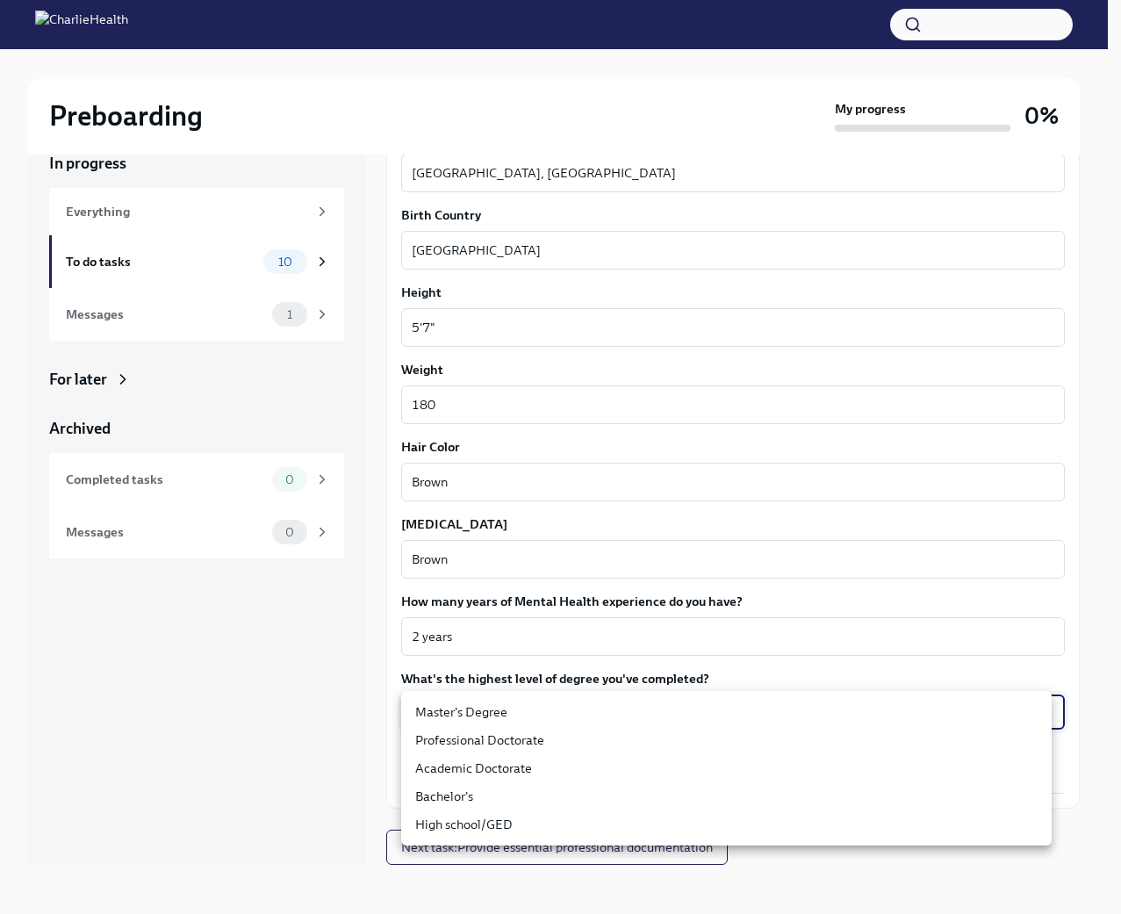
click at [609, 717] on li "Master's Degree" at bounding box center [726, 712] width 651 height 28
type input "2vBr-ghkD"
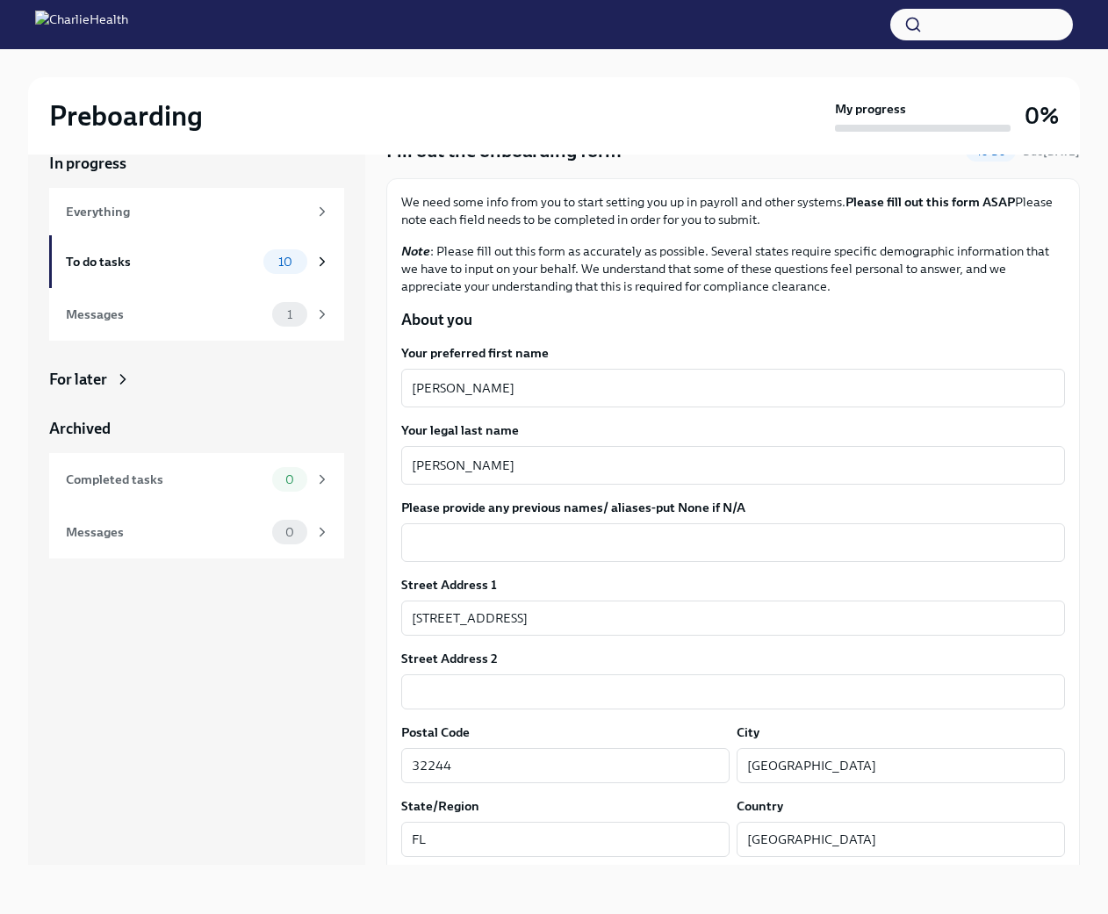
scroll to position [40, 0]
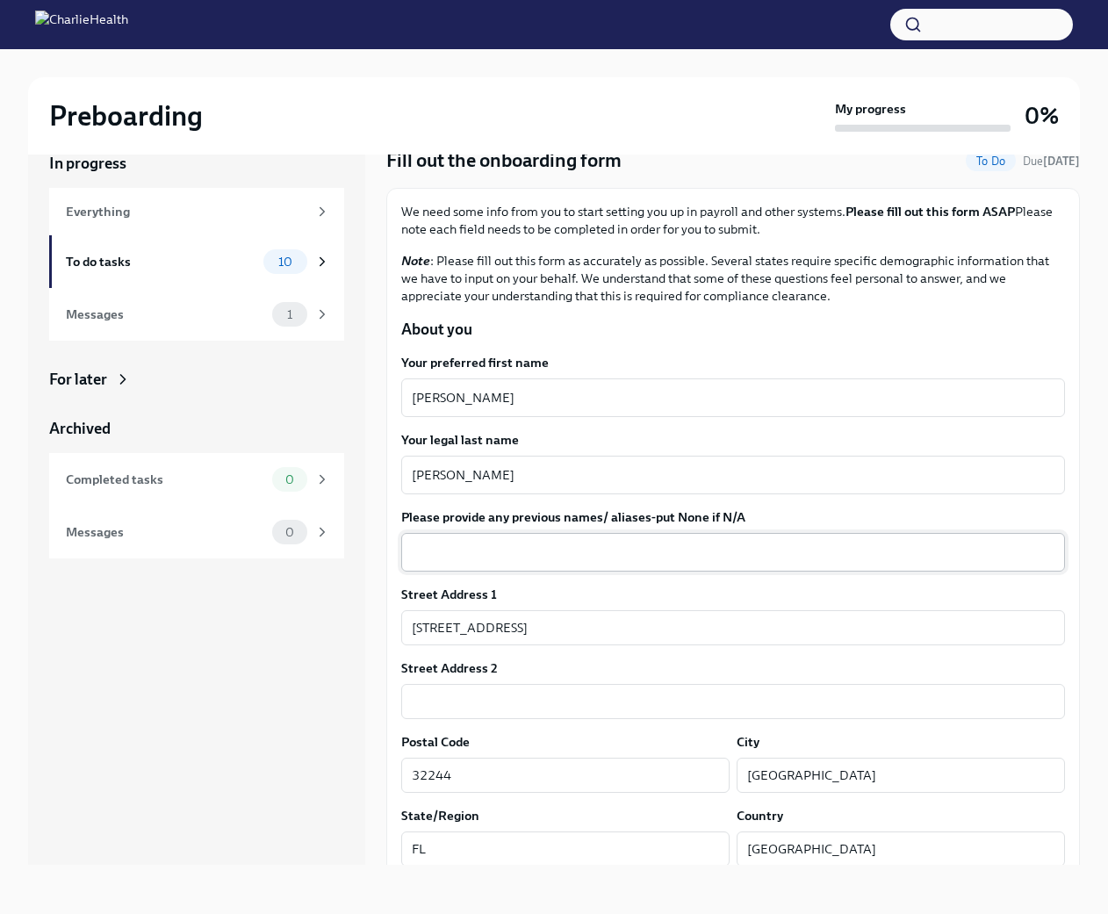
click at [519, 550] on textarea "Please provide any previous names/ aliases-put None if N/A" at bounding box center [733, 552] width 643 height 21
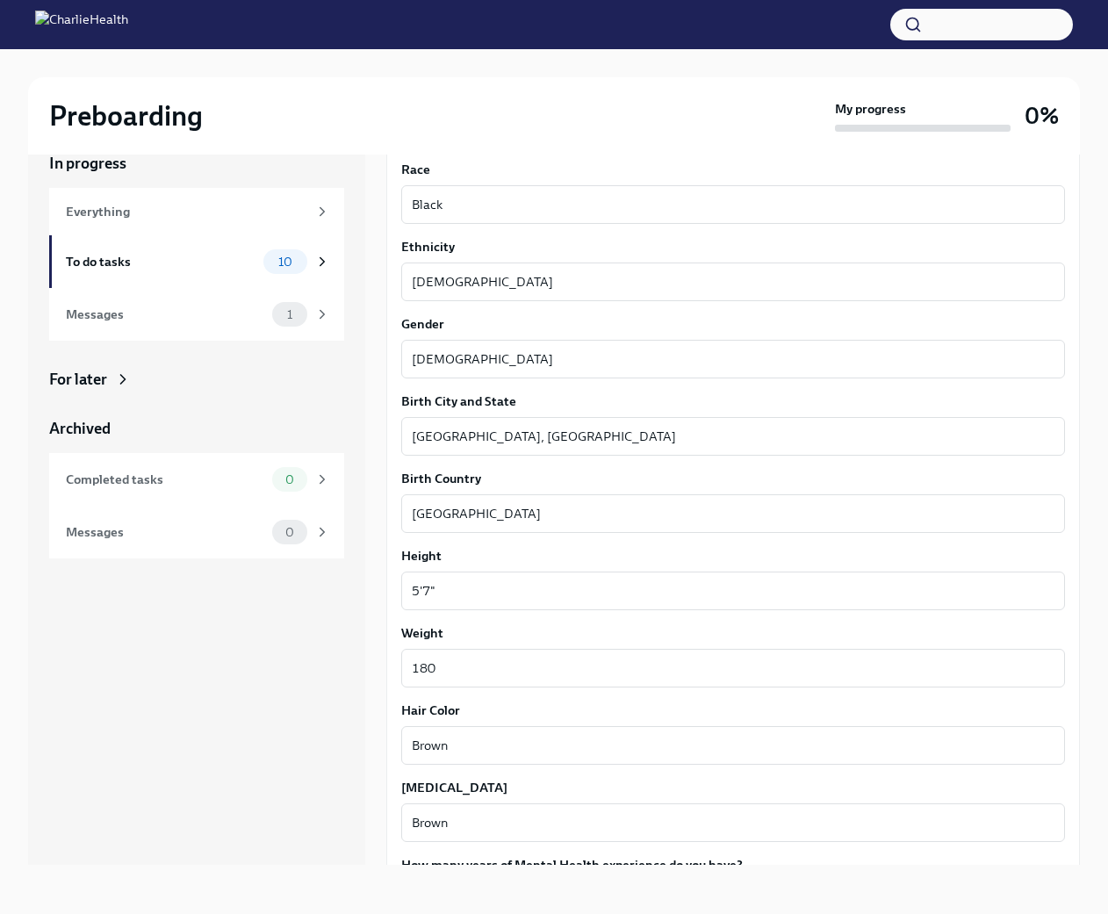
scroll to position [1270, 0]
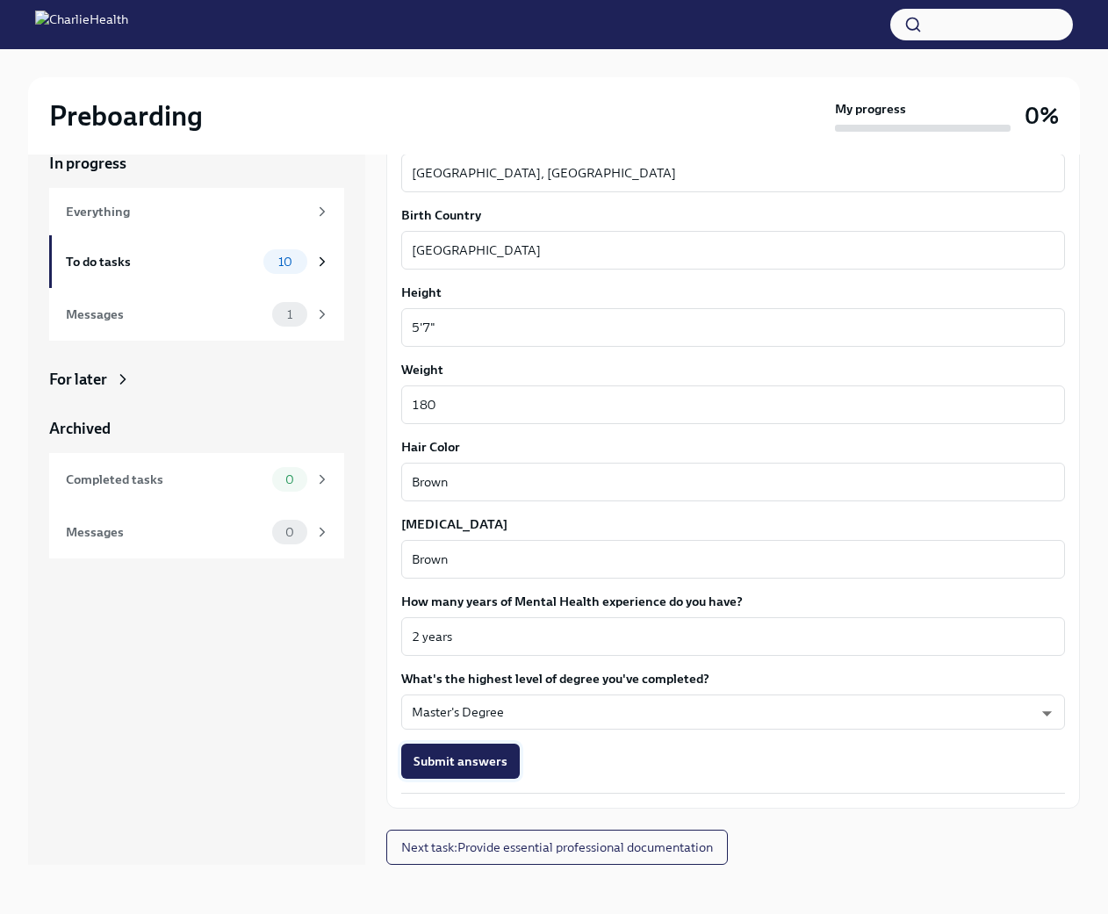
type textarea "N/A"
click at [446, 775] on button "Submit answers" at bounding box center [460, 761] width 119 height 35
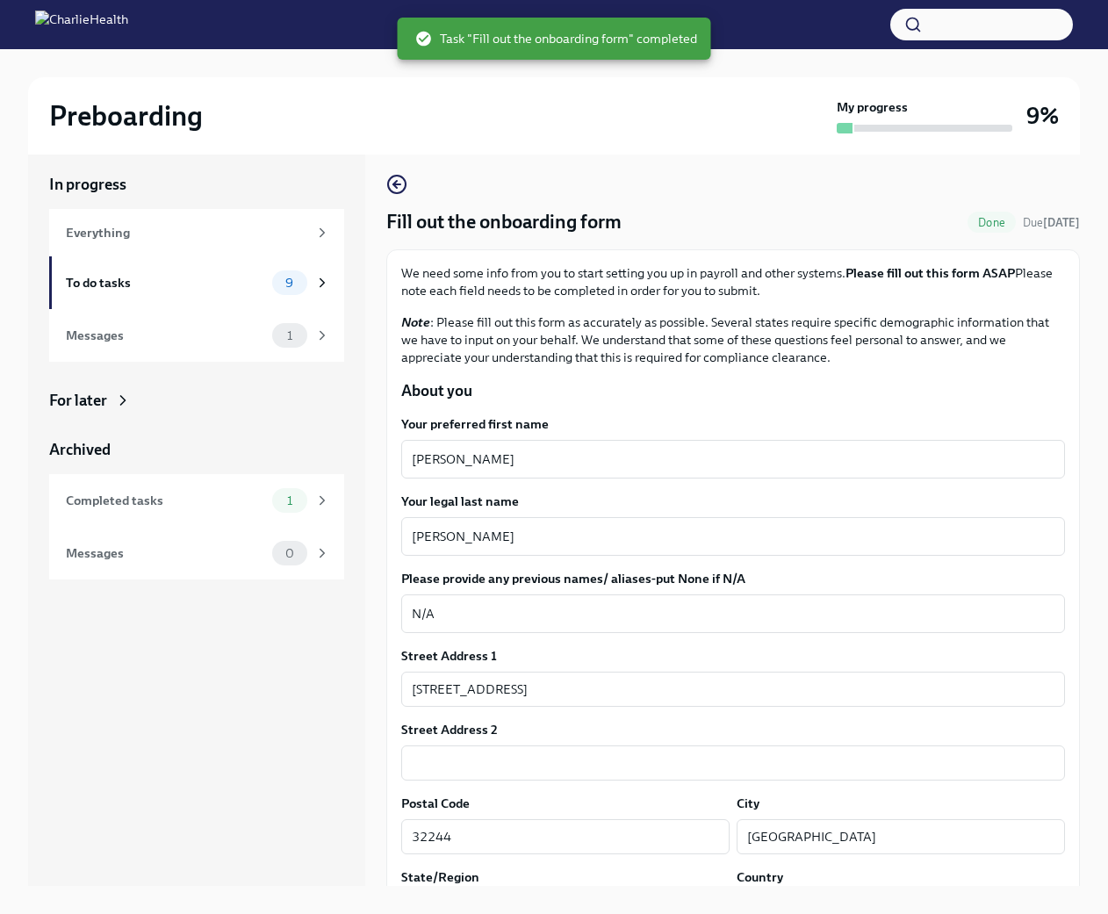
scroll to position [0, 0]
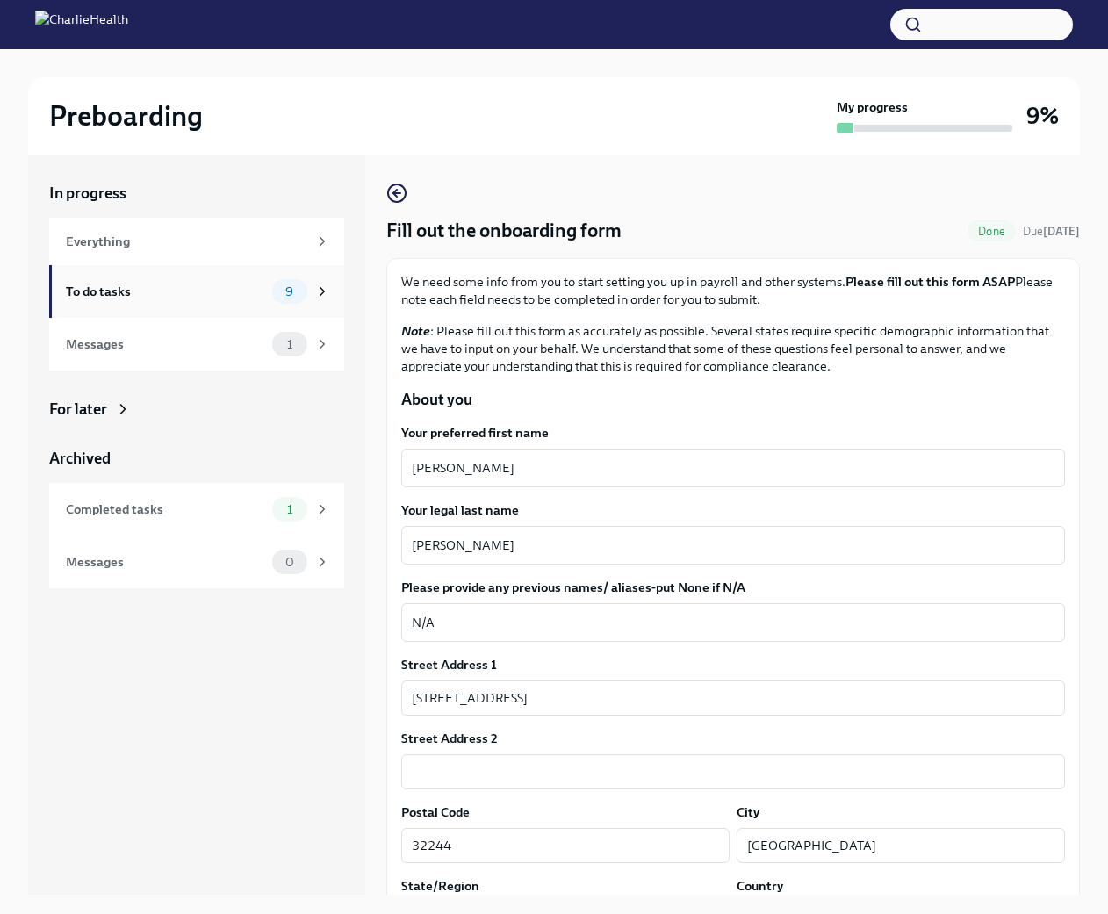
click at [319, 285] on icon at bounding box center [322, 292] width 16 height 16
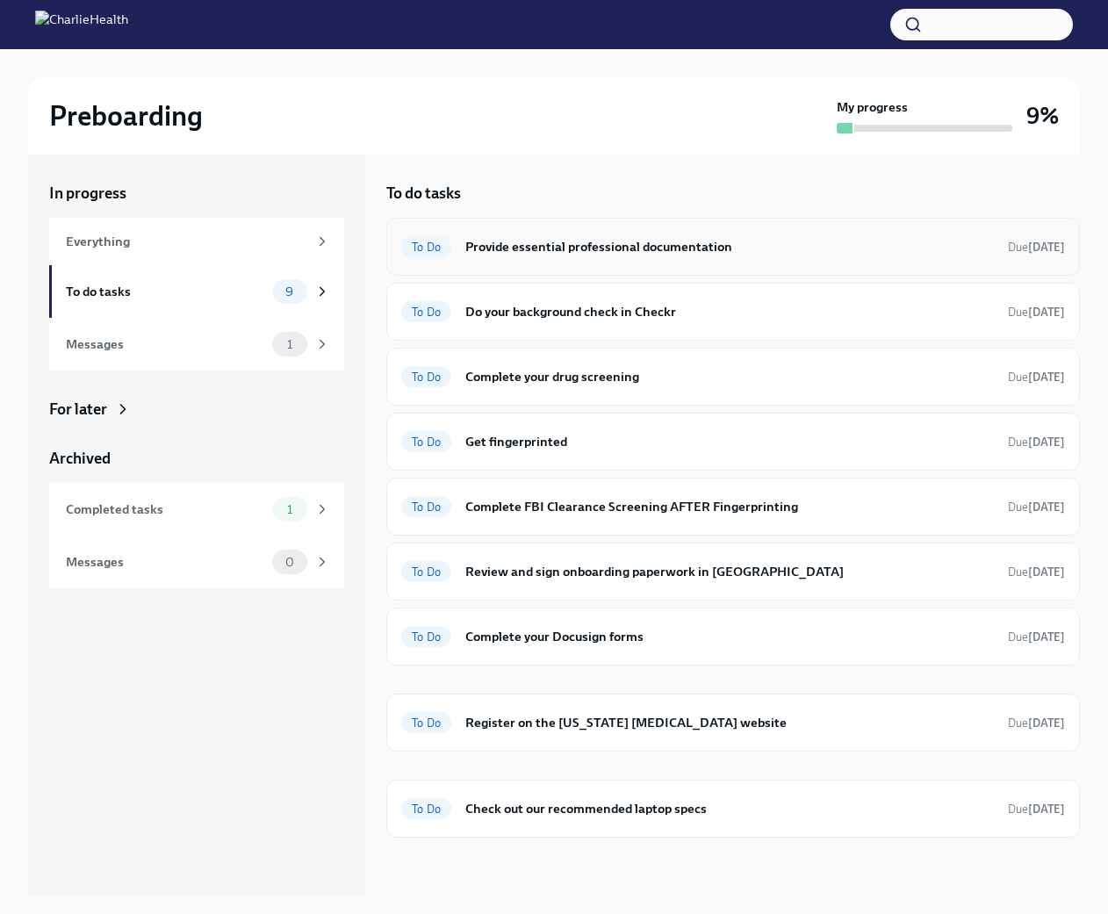
click at [688, 261] on div "To Do Provide essential professional documentation Due [DATE]" at bounding box center [733, 247] width 694 height 58
click at [569, 308] on h6 "Do your background check in Checkr" at bounding box center [729, 311] width 529 height 19
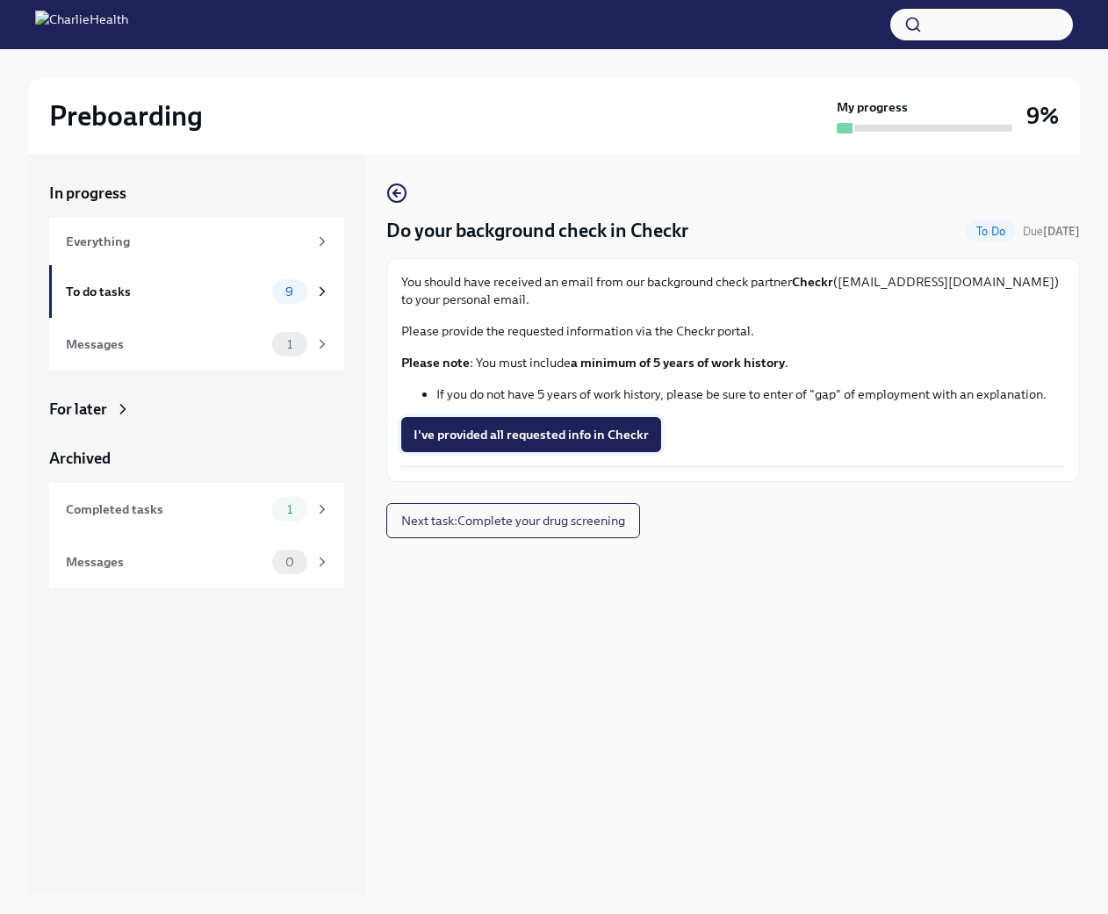
click at [494, 443] on span "I've provided all requested info in Checkr" at bounding box center [531, 435] width 235 height 18
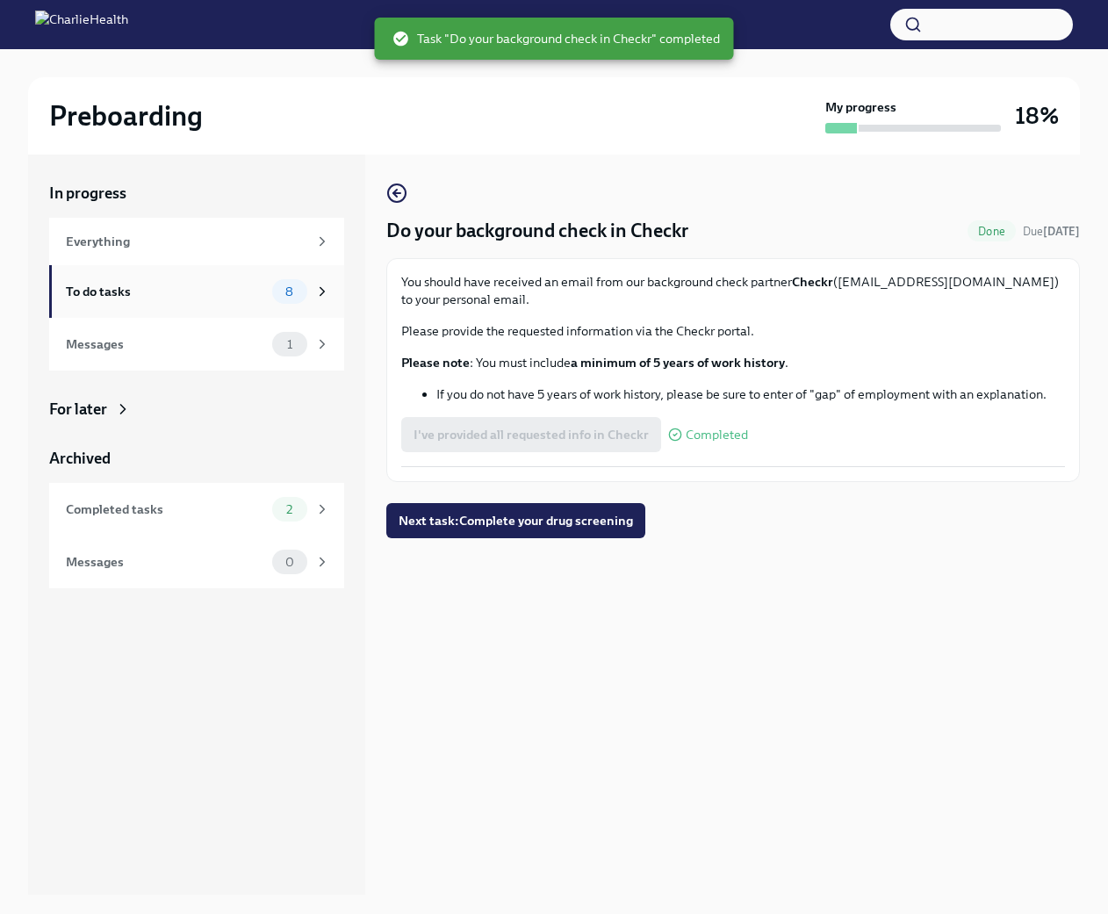
click at [321, 285] on icon at bounding box center [322, 292] width 16 height 16
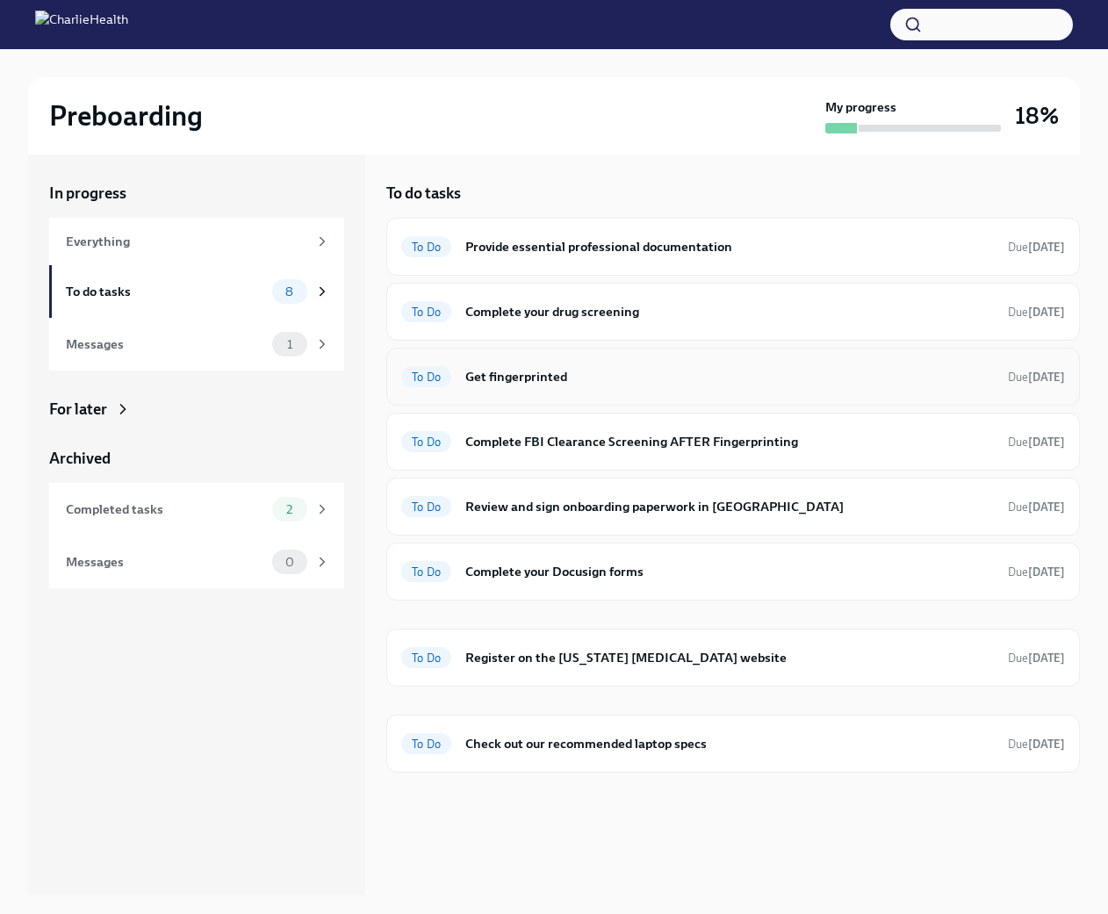
click at [633, 385] on h6 "Get fingerprinted" at bounding box center [729, 376] width 529 height 19
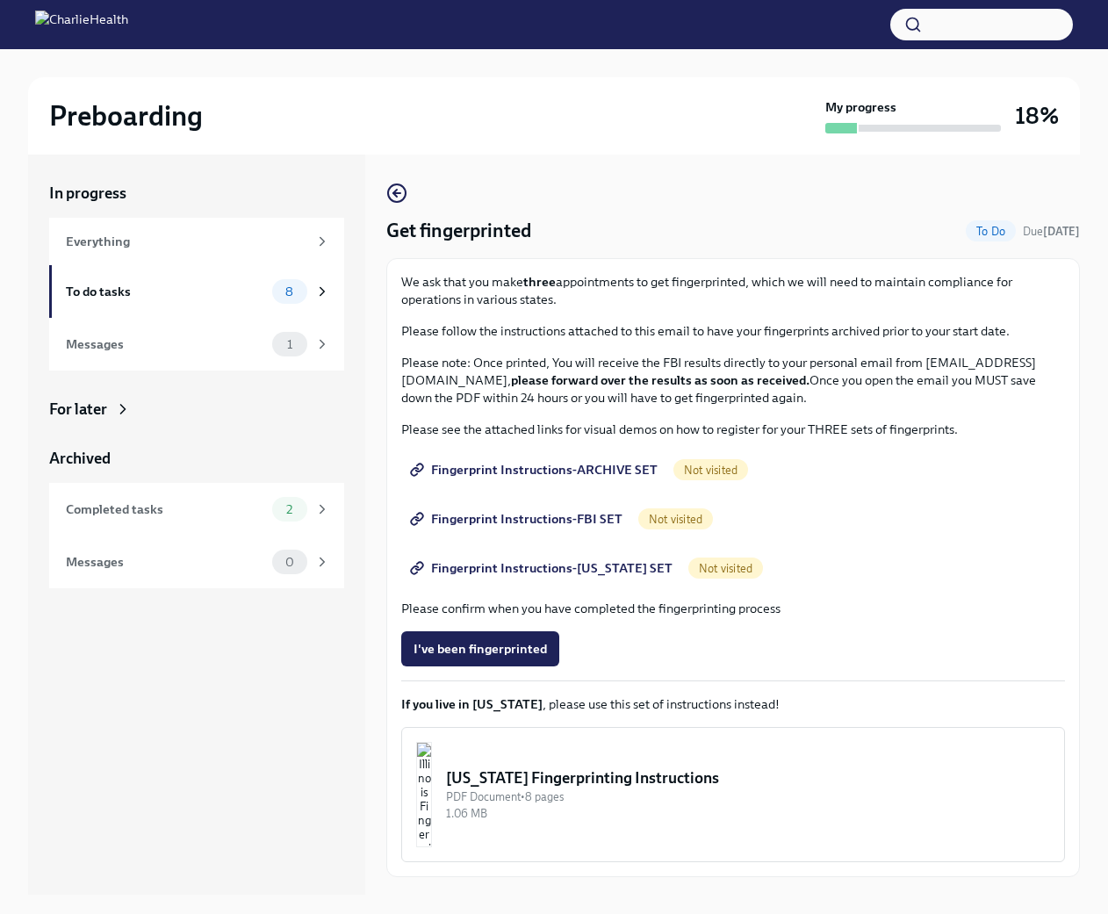
click at [407, 199] on div "Get fingerprinted To Do Due [DATE] We ask that you make three appointments to g…" at bounding box center [733, 530] width 694 height 695
click at [396, 193] on icon "button" at bounding box center [396, 193] width 7 height 0
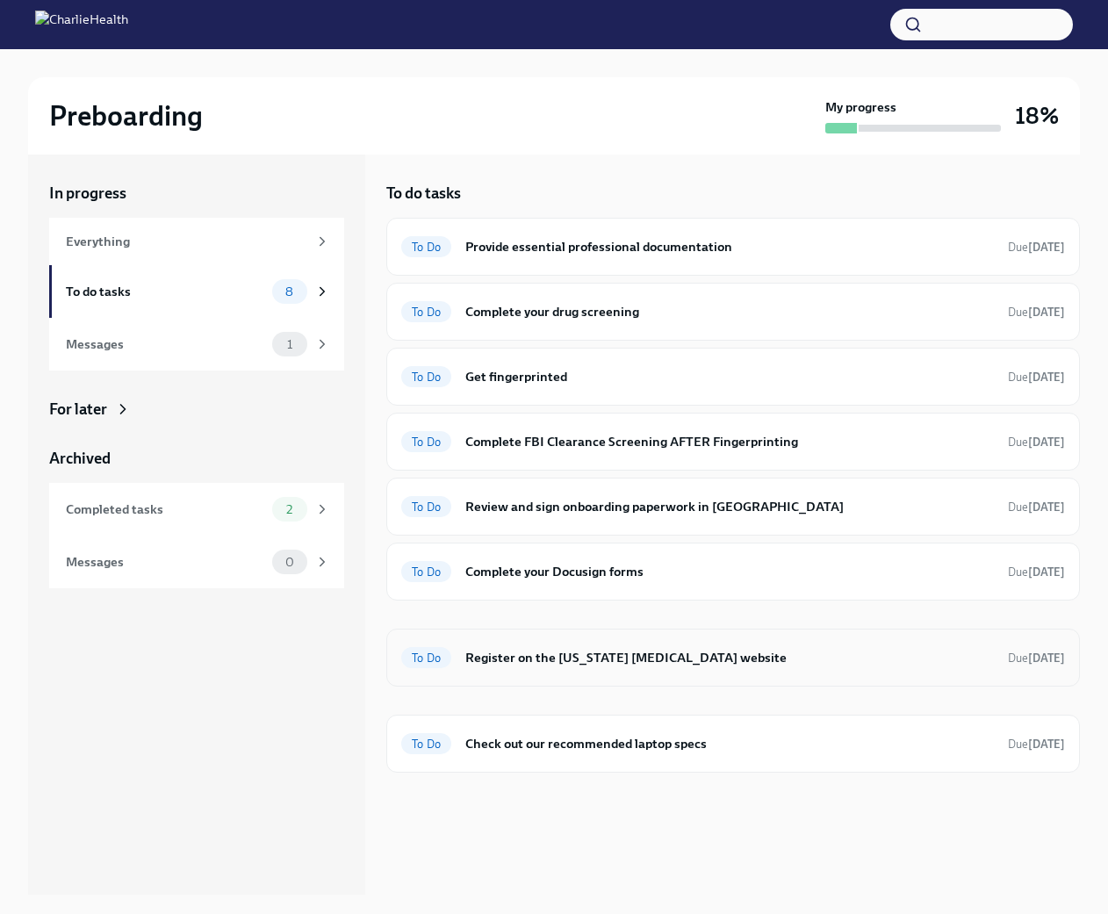
click at [626, 649] on h6 "Register on the [US_STATE] [MEDICAL_DATA] website" at bounding box center [729, 657] width 529 height 19
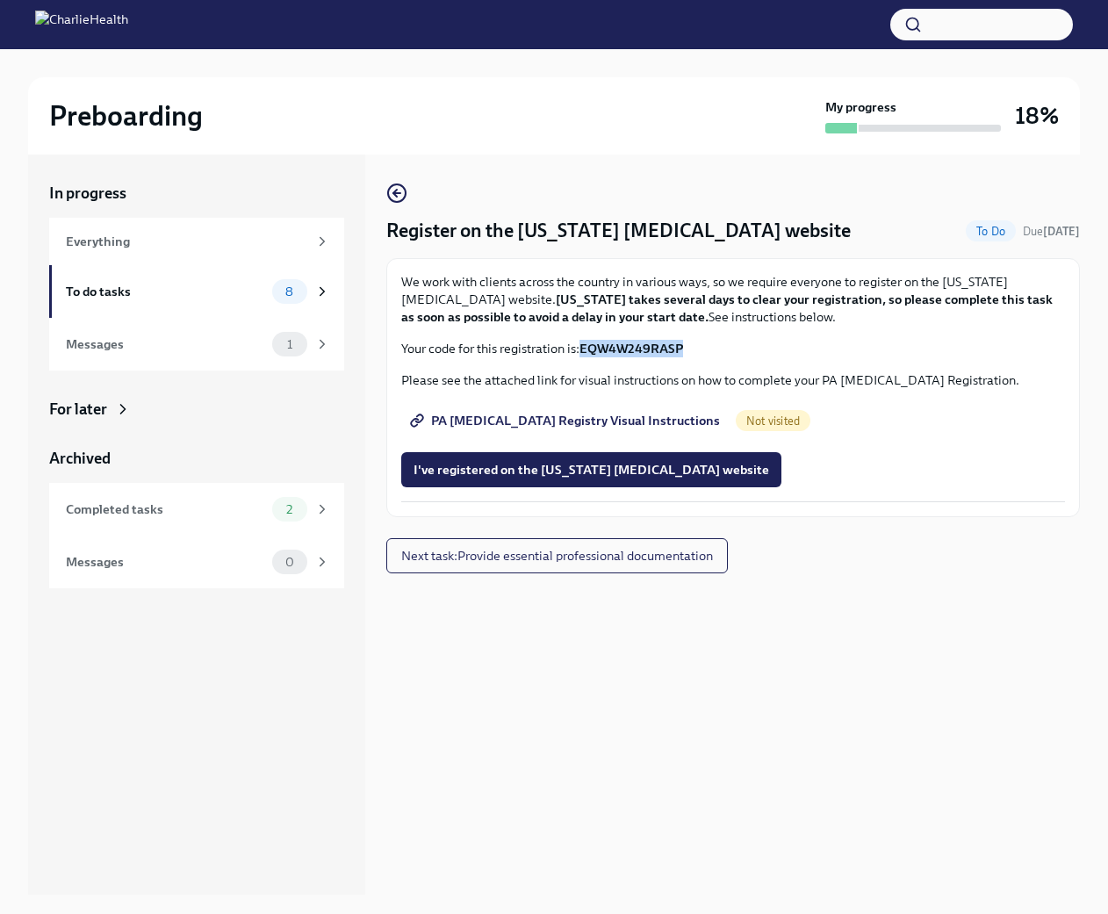
drag, startPoint x: 694, startPoint y: 346, endPoint x: 587, endPoint y: 347, distance: 107.1
click at [586, 350] on p "Your code for this registration is: EQW4W249RASP" at bounding box center [733, 349] width 664 height 18
copy strong "EQW4W249RASP"
click at [590, 421] on span "PA [MEDICAL_DATA] Registry Visual Instructions" at bounding box center [567, 421] width 306 height 18
click at [328, 288] on icon at bounding box center [322, 292] width 16 height 16
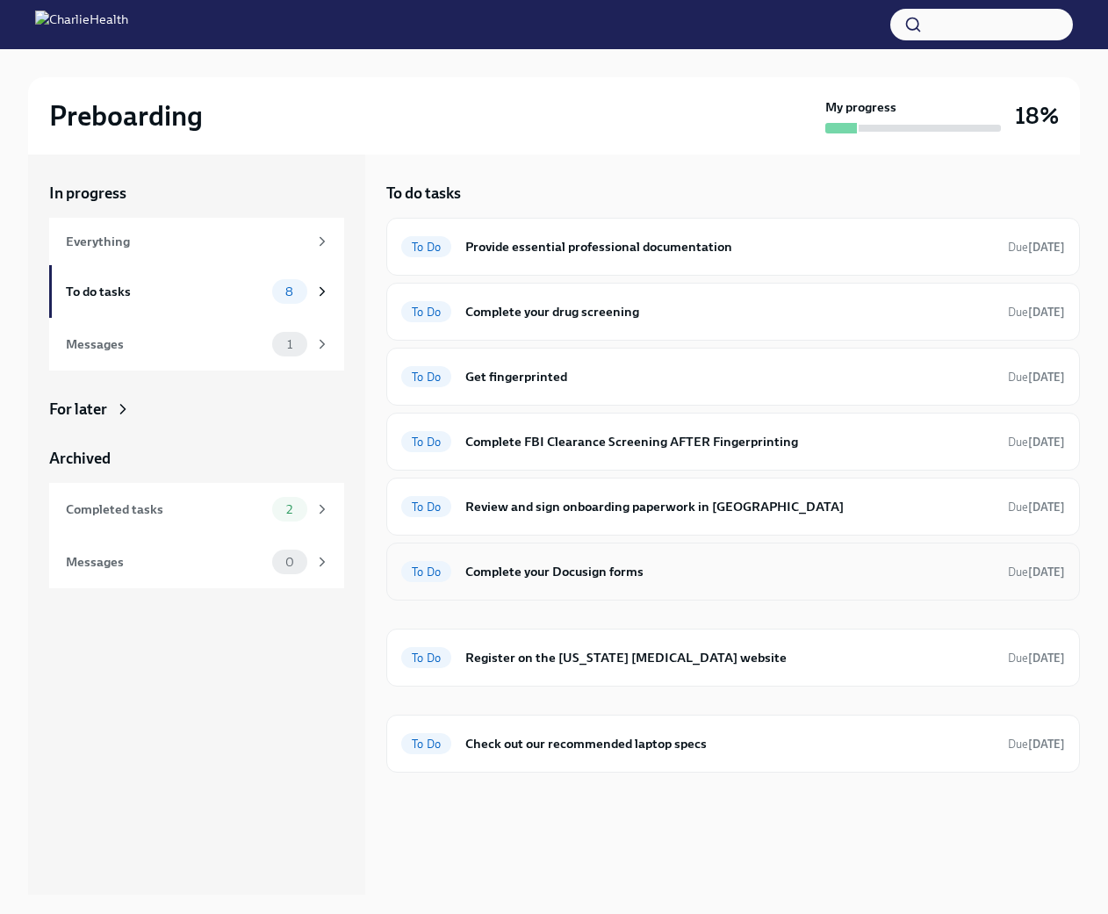
click at [514, 556] on div "To Do Complete your Docusign forms Due [DATE]" at bounding box center [733, 572] width 694 height 58
click at [515, 571] on h6 "Complete your Docusign forms" at bounding box center [729, 571] width 529 height 19
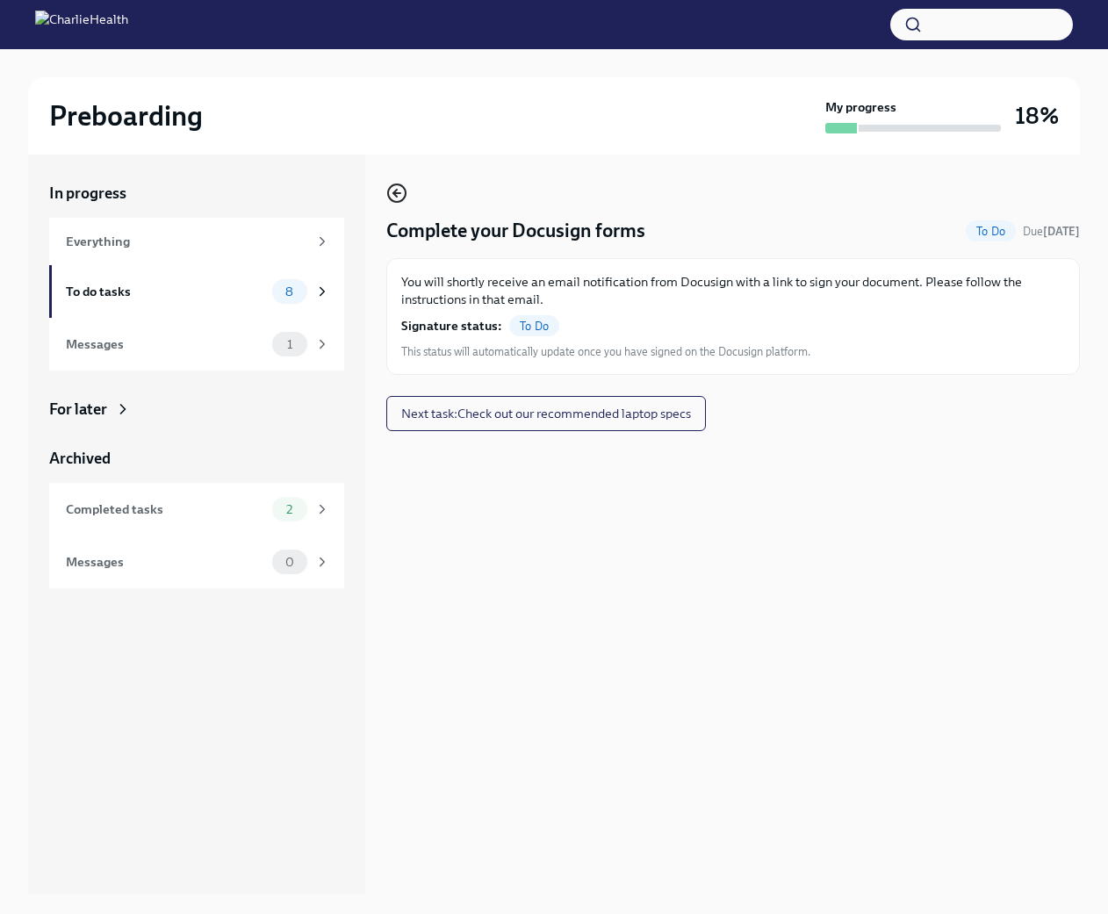
click at [400, 184] on circle "button" at bounding box center [397, 193] width 18 height 18
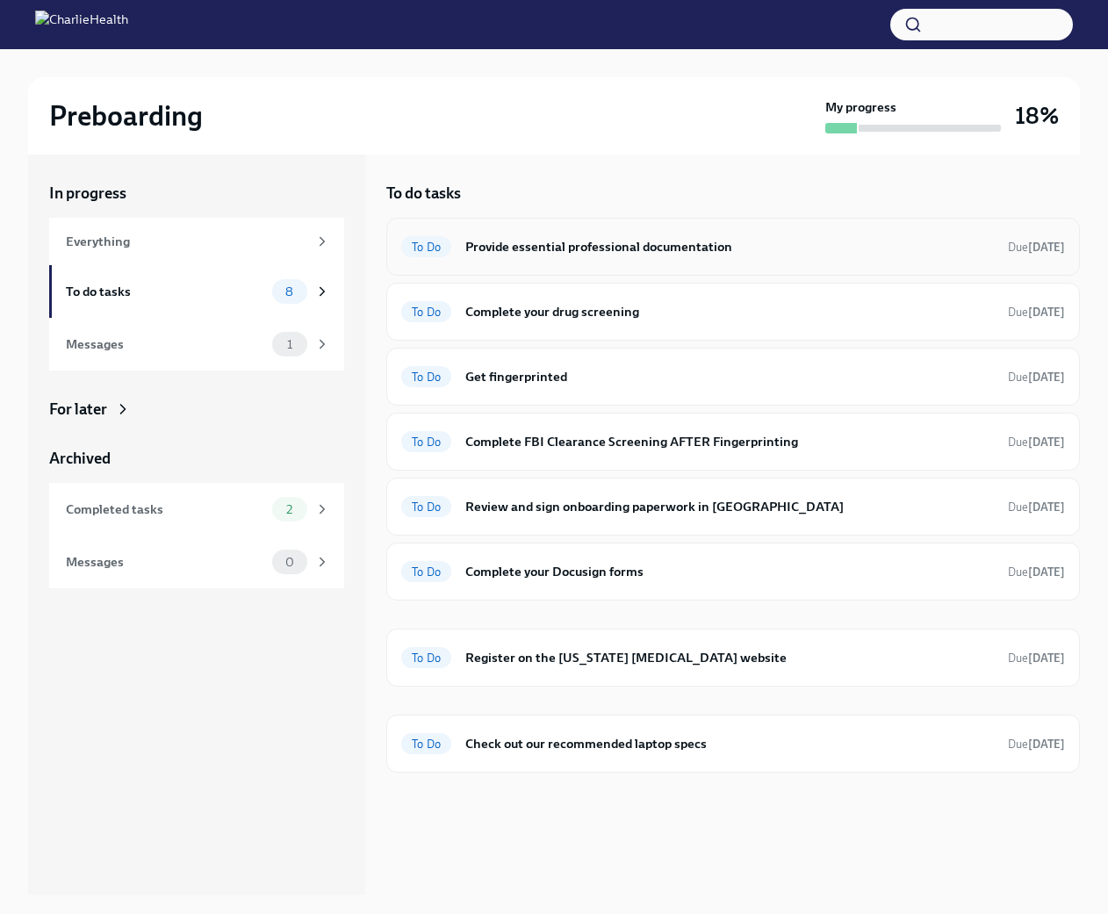
click at [608, 261] on div "To Do Provide essential professional documentation Due [DATE]" at bounding box center [733, 247] width 694 height 58
click at [624, 241] on h6 "Provide essential professional documentation" at bounding box center [729, 246] width 529 height 19
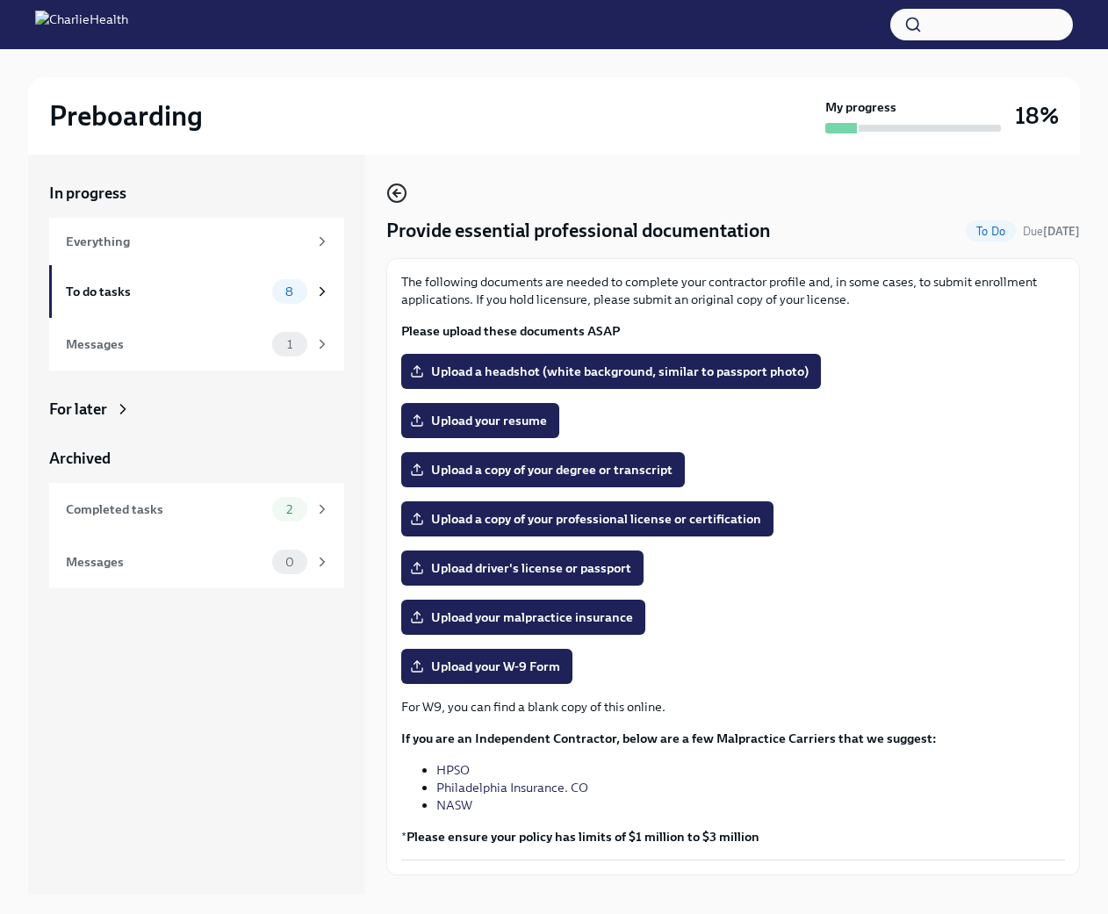
click at [402, 195] on icon "button" at bounding box center [396, 193] width 21 height 21
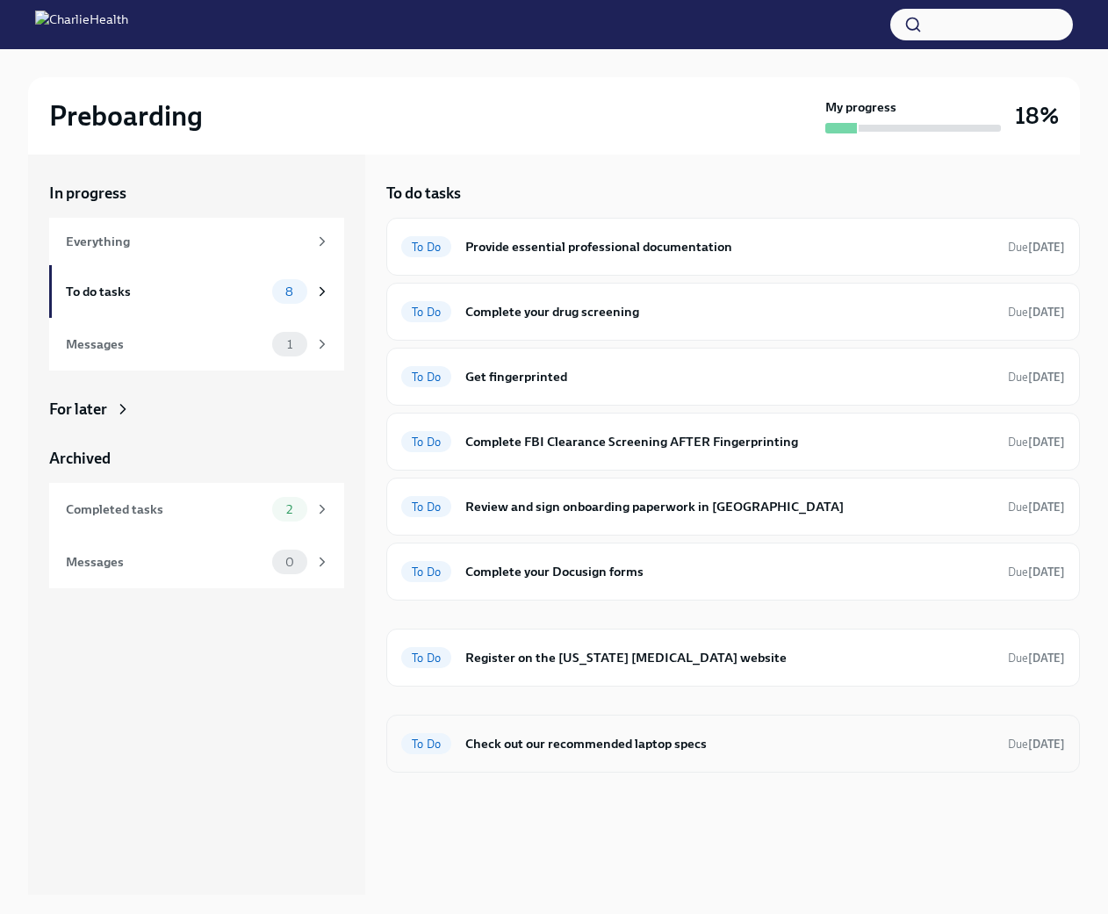
click at [610, 743] on h6 "Check out our recommended laptop specs" at bounding box center [729, 743] width 529 height 19
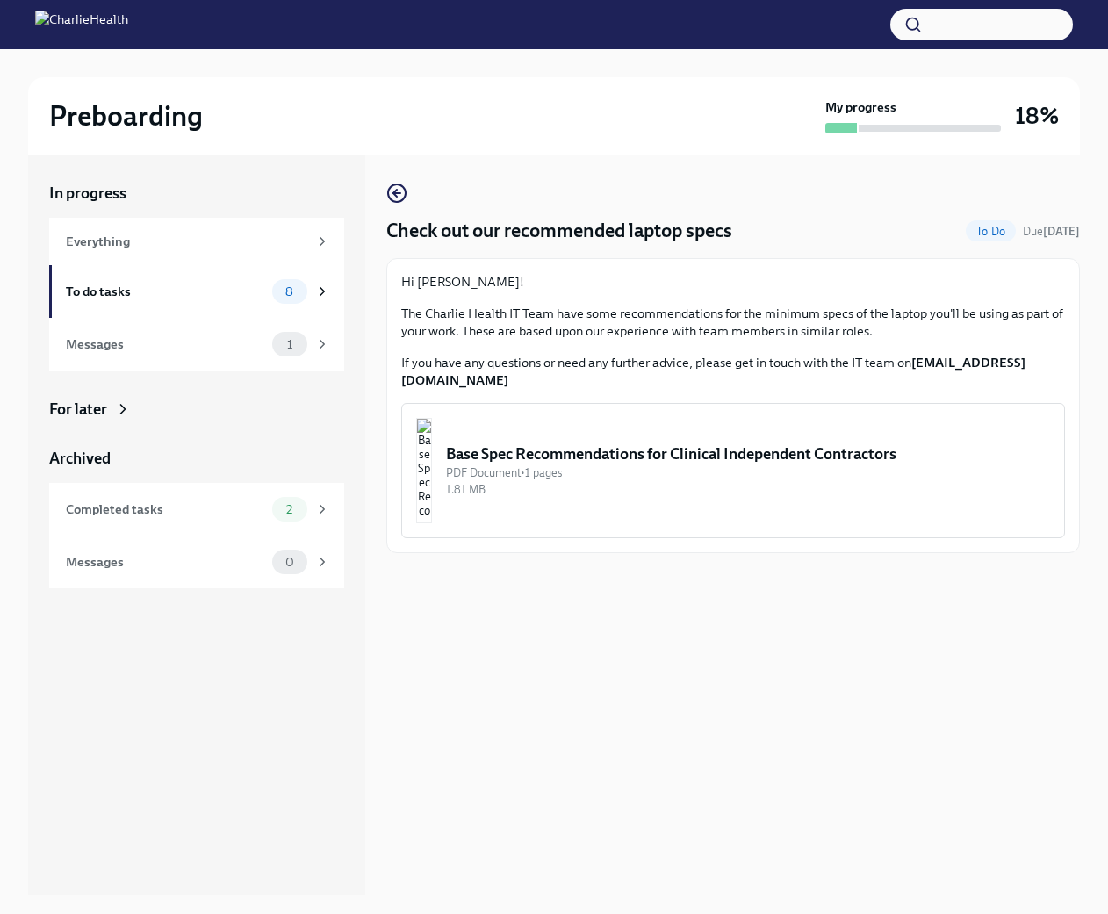
click at [563, 446] on div "Base Spec Recommendations for Clinical Independent Contractors" at bounding box center [748, 453] width 604 height 21
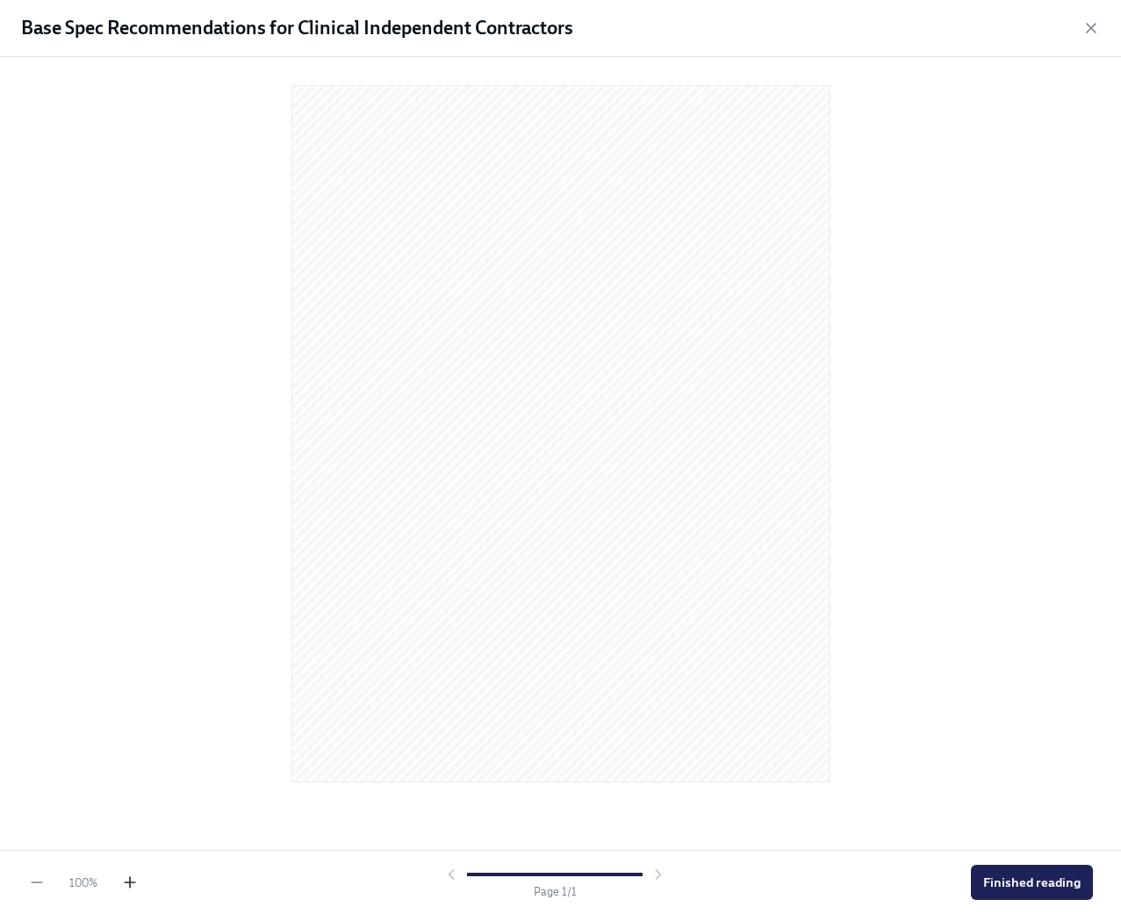
click at [132, 883] on icon "button" at bounding box center [130, 883] width 11 height 0
click at [133, 882] on icon "button" at bounding box center [130, 883] width 18 height 18
click at [1034, 876] on span "Finished reading" at bounding box center [1031, 883] width 97 height 18
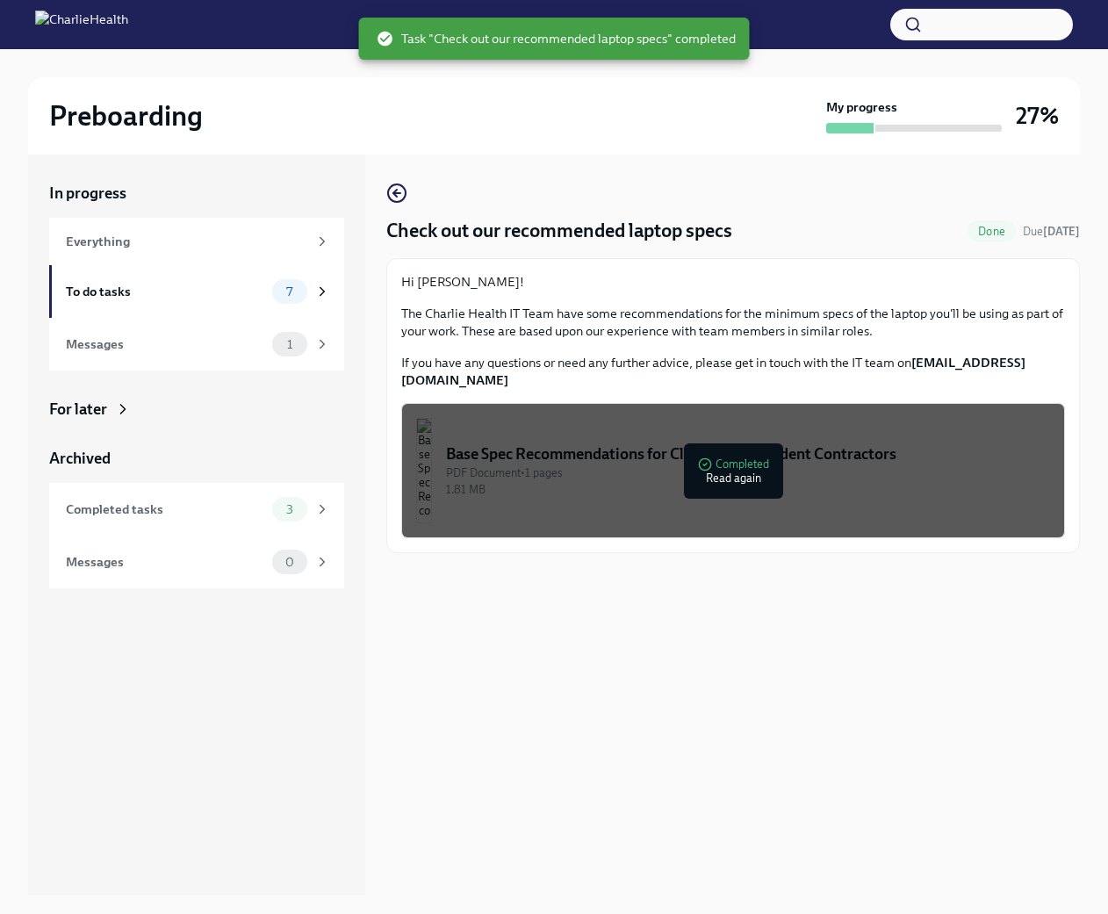
click at [381, 185] on div "In progress Everything To do tasks 7 Messages 1 For later Archived Completed ta…" at bounding box center [554, 525] width 1052 height 740
click at [393, 191] on icon "button" at bounding box center [396, 193] width 21 height 21
